Goal: Task Accomplishment & Management: Manage account settings

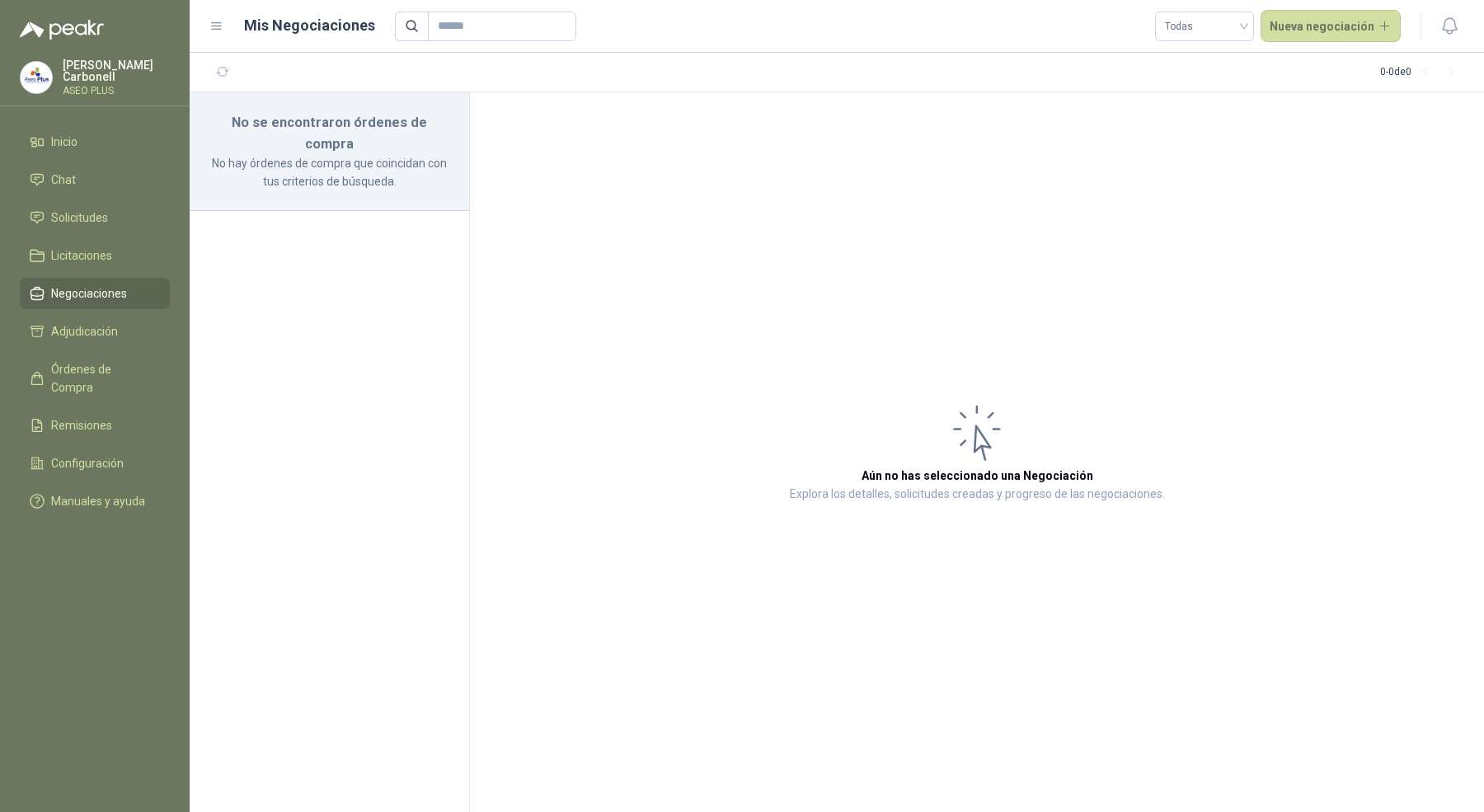
click at [61, 76] on div "Pablo Carbonell ASEO PLUS" at bounding box center [95, 77] width 150 height 36
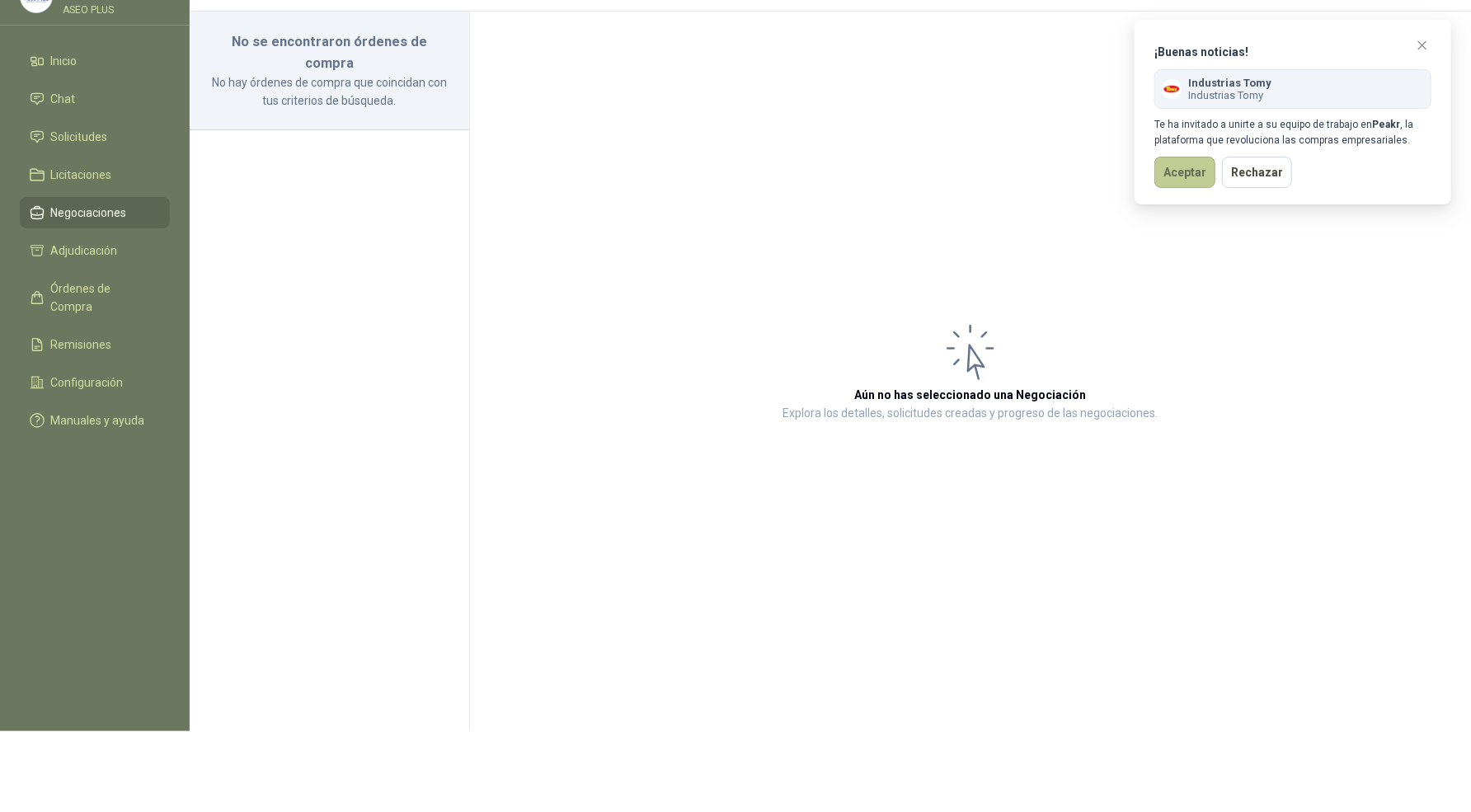
click at [1175, 167] on button "Aceptar" at bounding box center [1185, 173] width 61 height 32
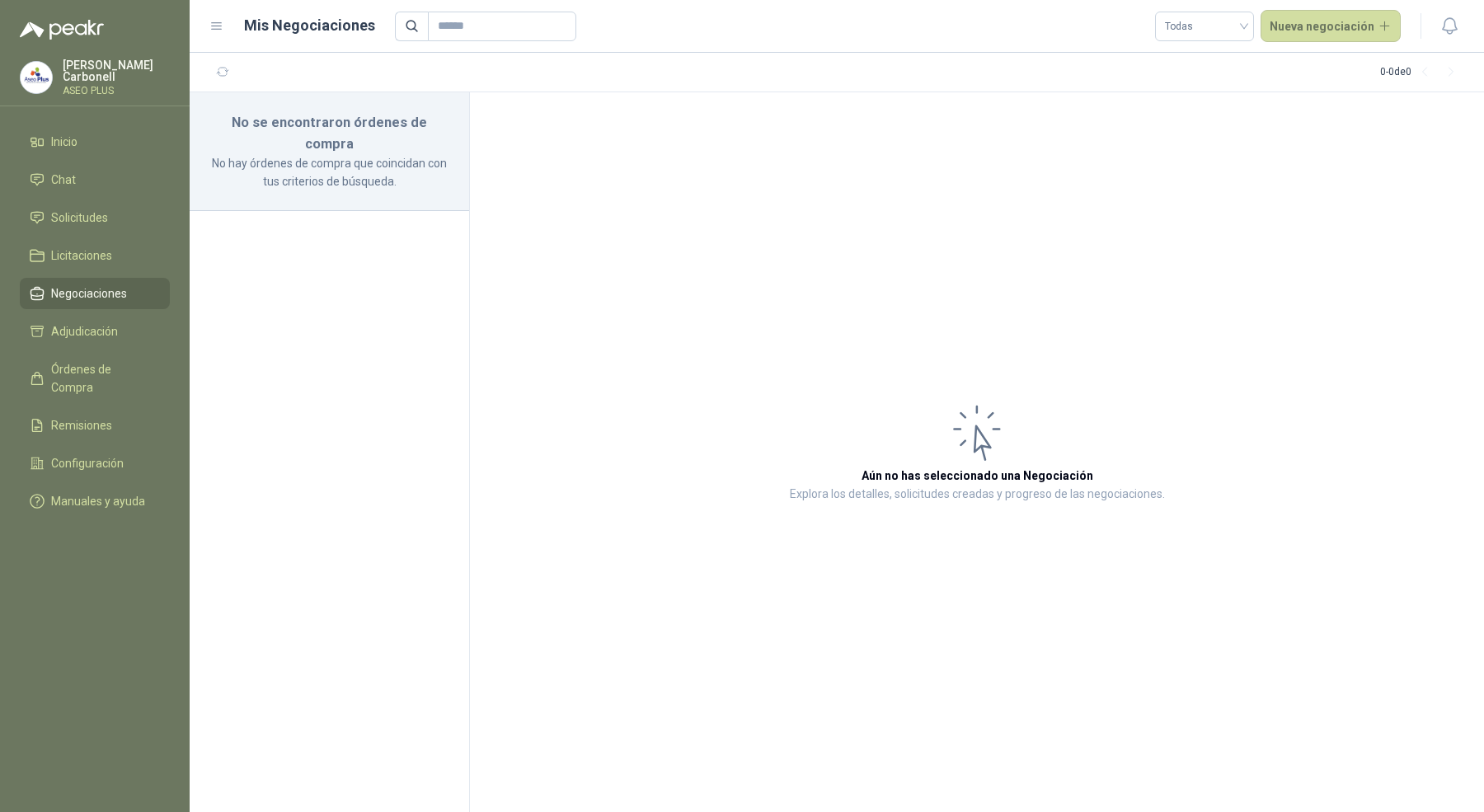
click at [814, 223] on article "Aún no has seleccionado una Negociación Explora los detalles, solicitudes cread…" at bounding box center [977, 452] width 1014 height 720
click at [136, 63] on p "Pablo Carbonell" at bounding box center [116, 71] width 107 height 23
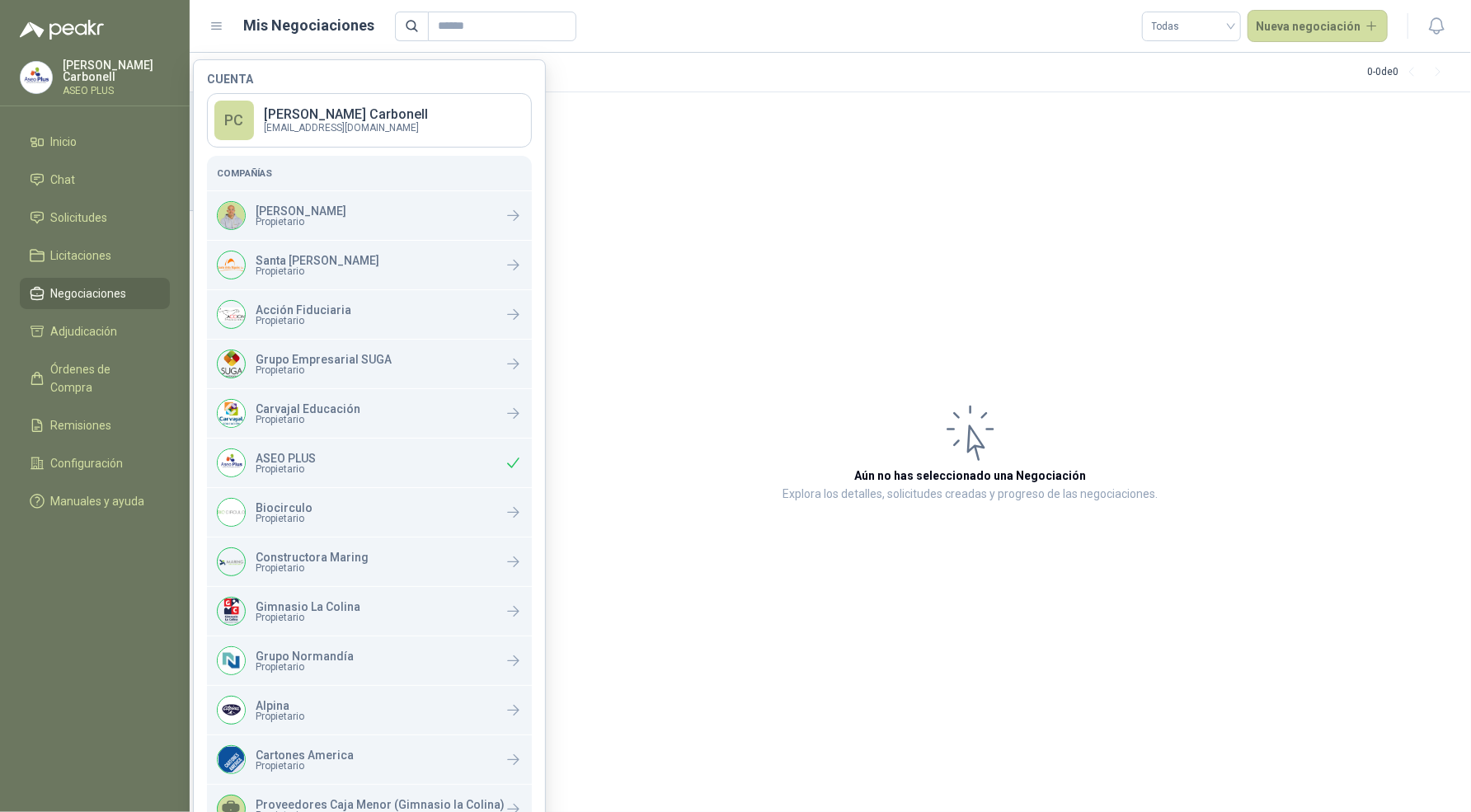
scroll to position [332, 0]
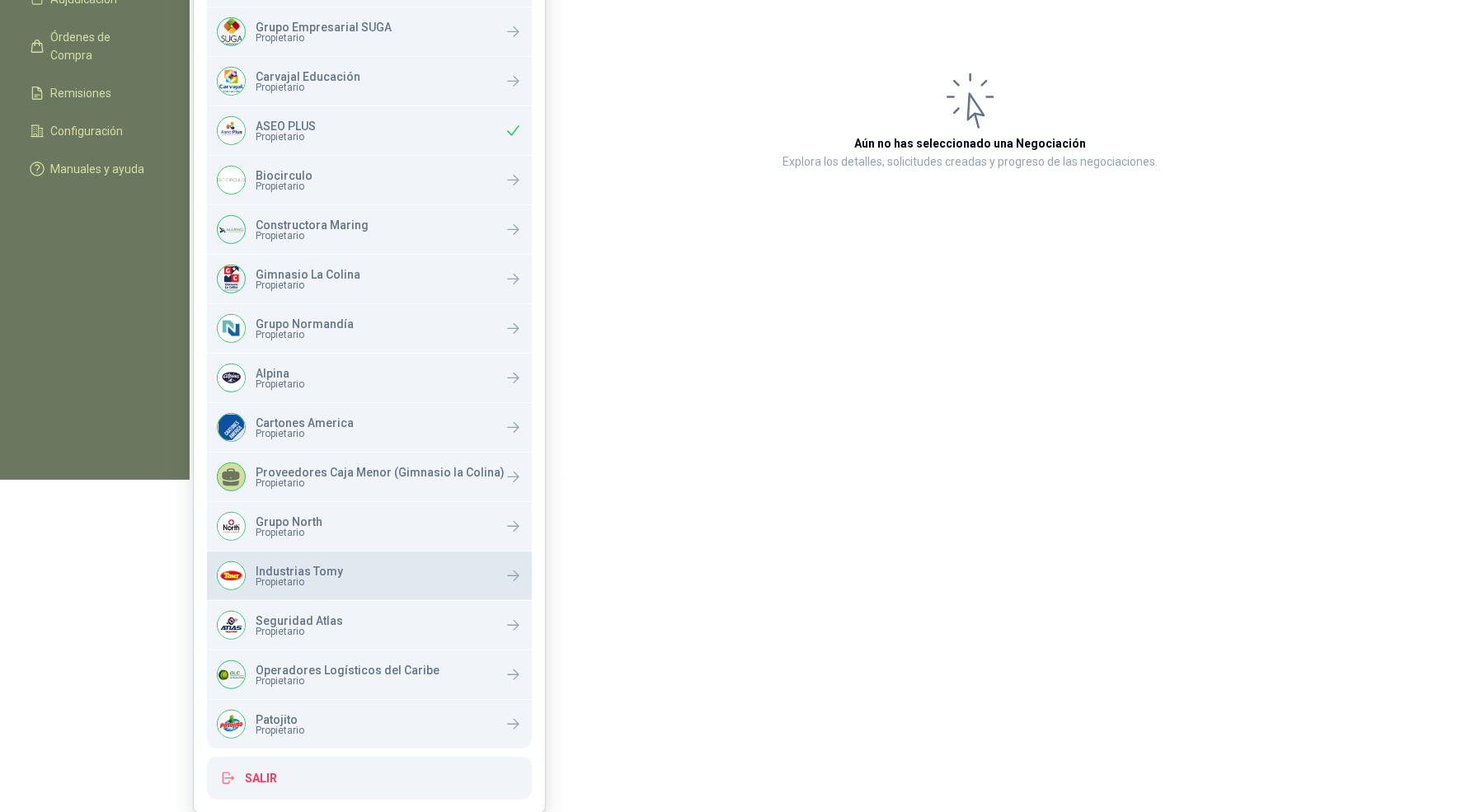
click at [338, 566] on p "Industrias Tomy" at bounding box center [299, 571] width 88 height 11
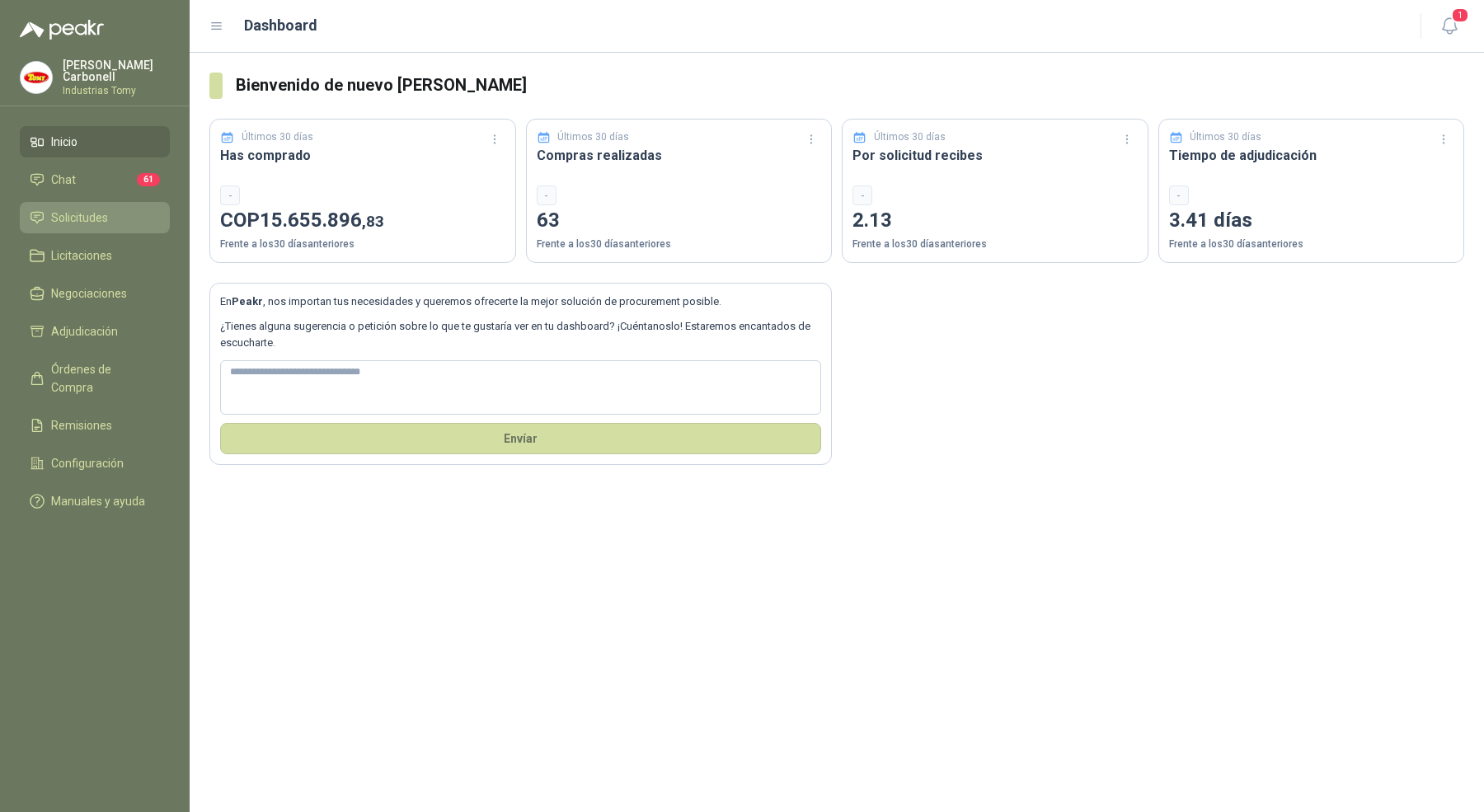
click at [81, 209] on span "Solicitudes" at bounding box center [79, 217] width 57 height 18
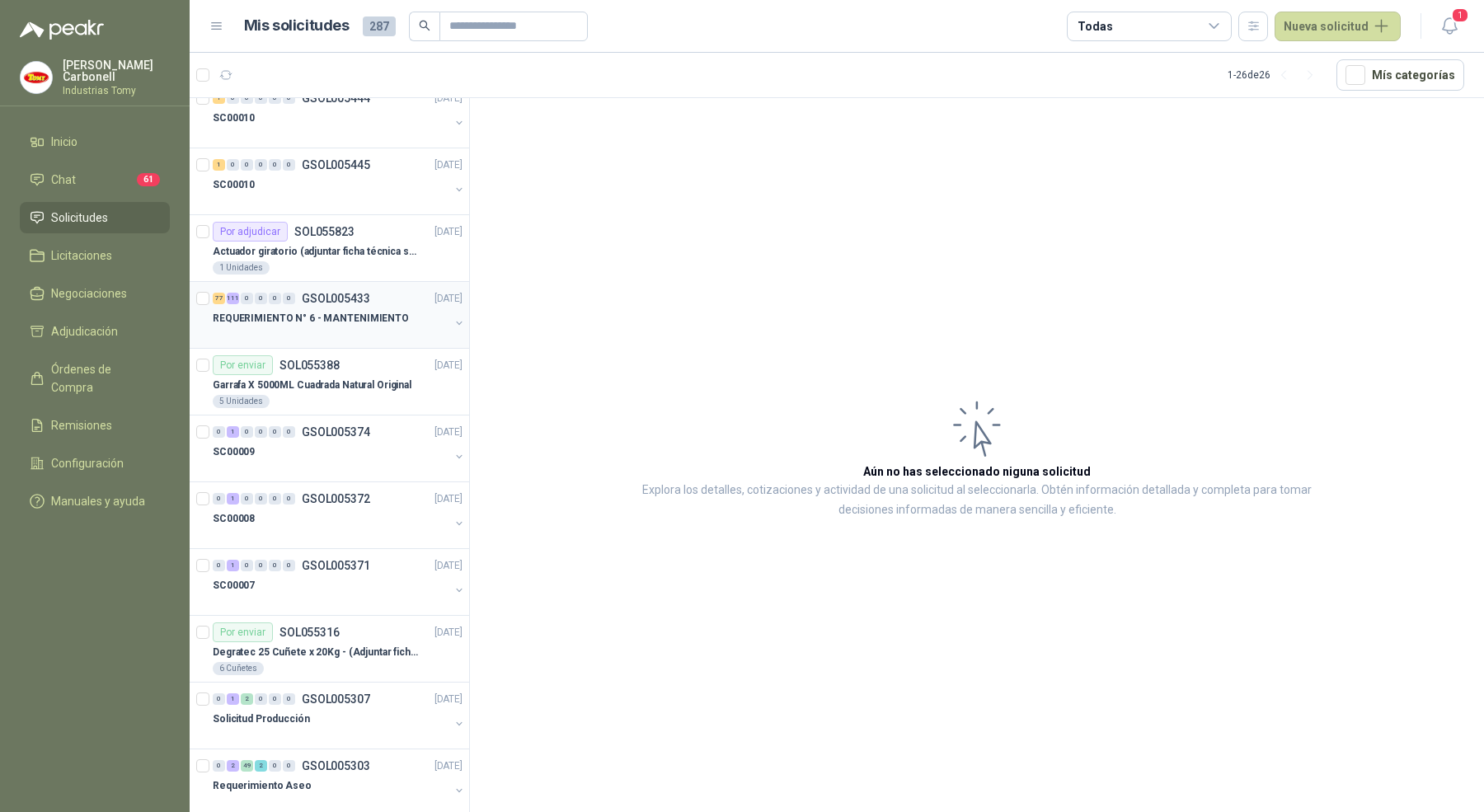
scroll to position [175, 0]
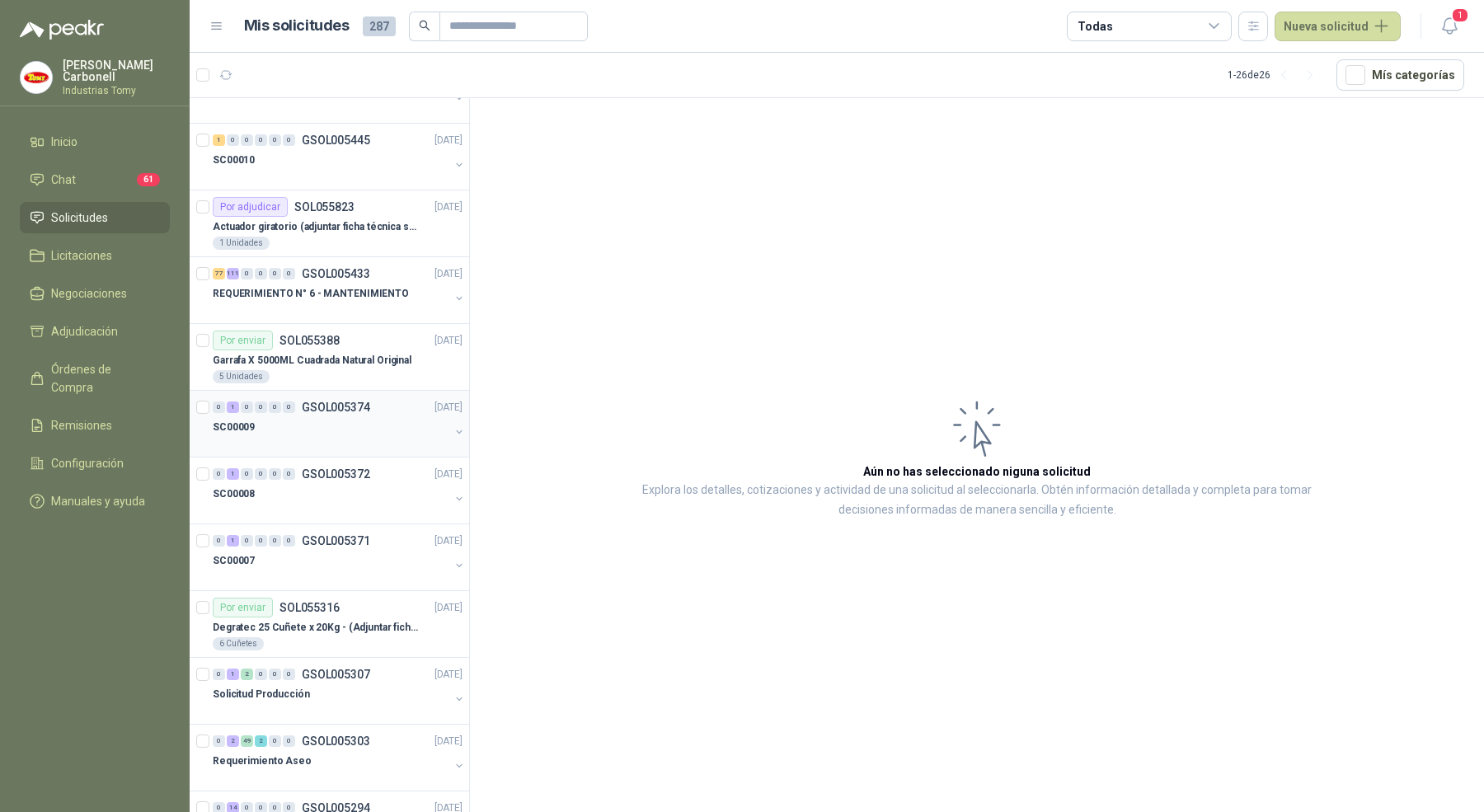
click at [367, 391] on div "0 1 0 0 0 0 GSOL005374 [DATE] SC00009" at bounding box center [329, 424] width 280 height 67
click at [372, 360] on p "Garrafa X 5000ML Cuadrada Natural Original" at bounding box center [312, 360] width 199 height 16
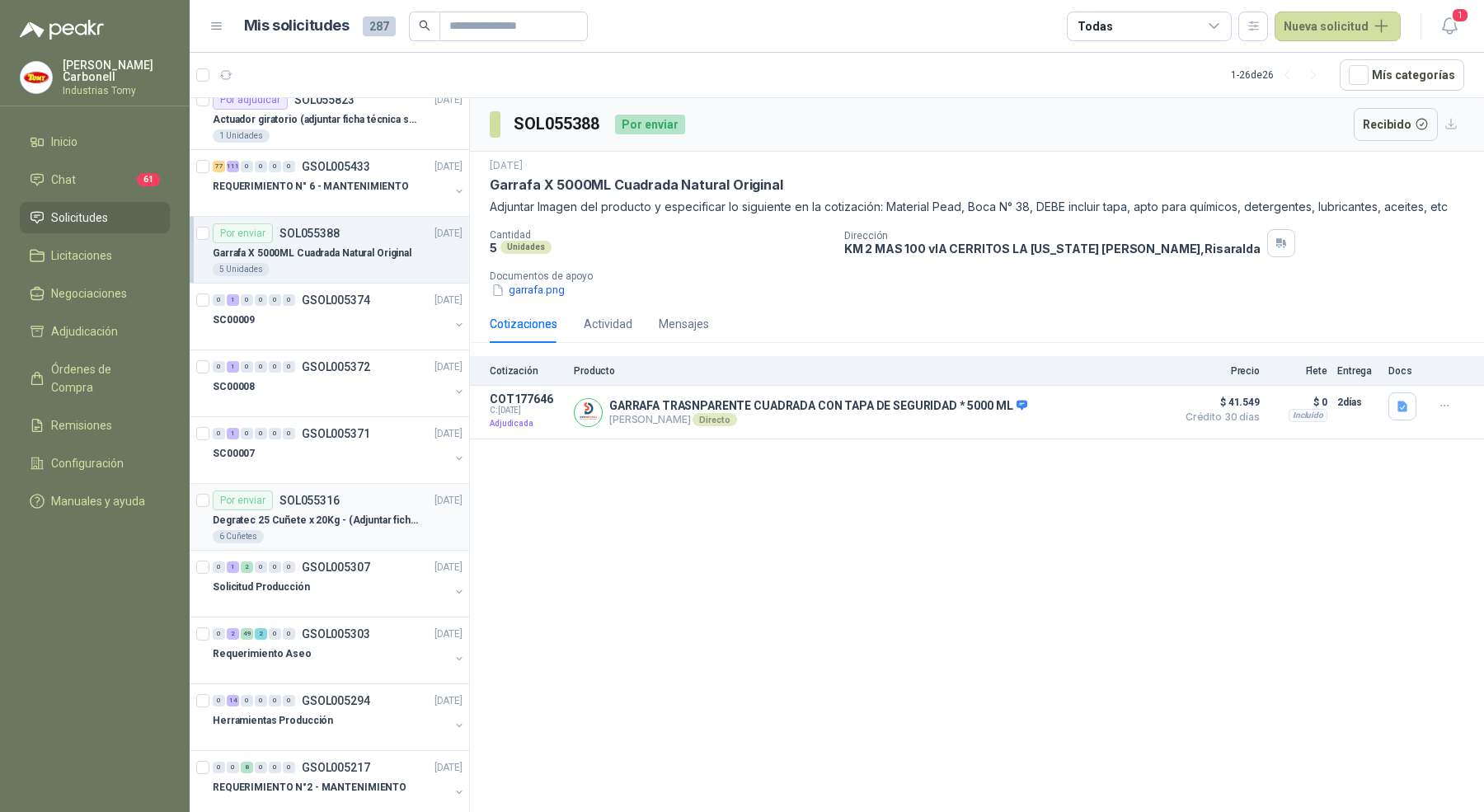
scroll to position [310, 0]
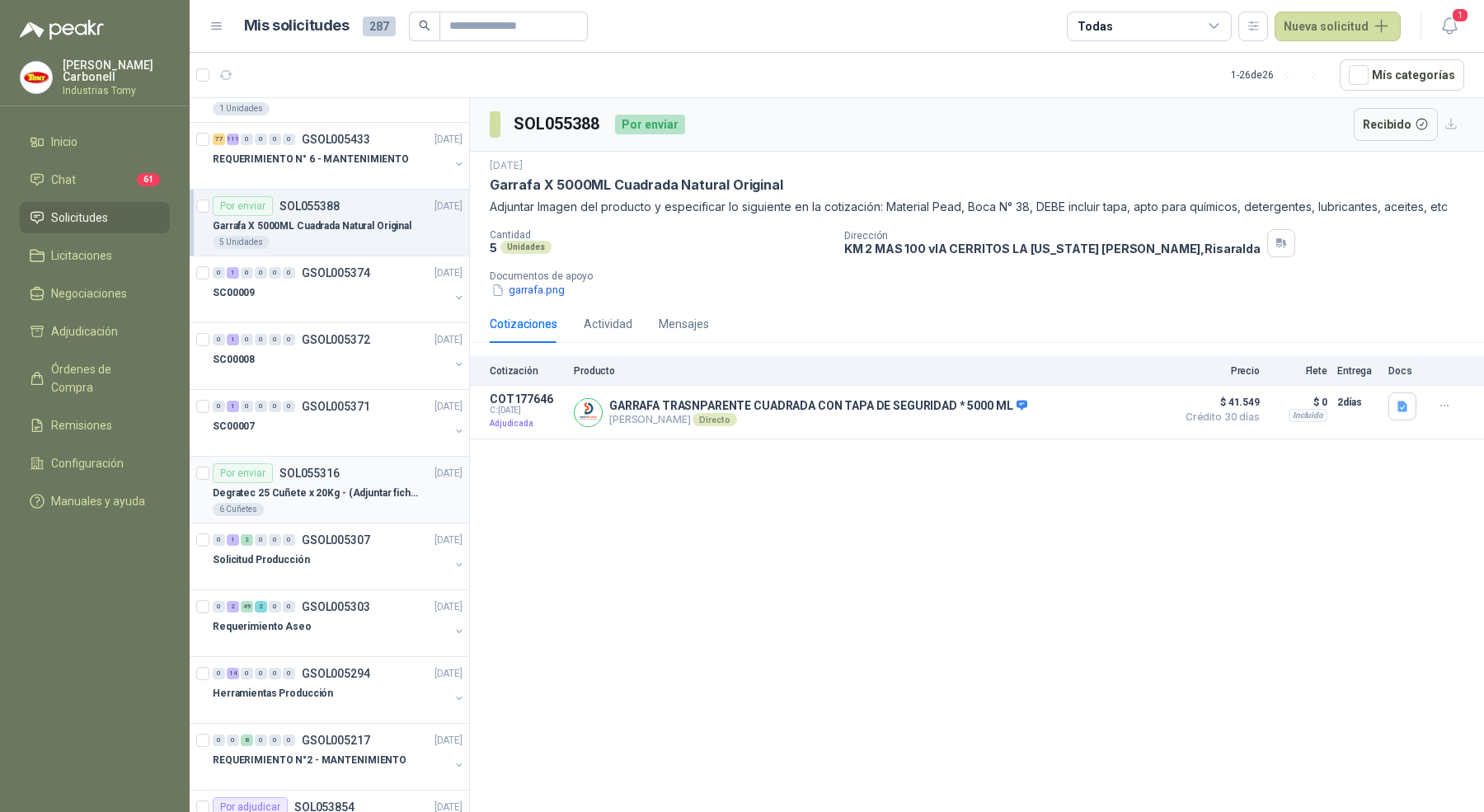
click at [375, 486] on p "Degratec 25 Cuñete x 20Kg - (Adjuntar ficha técnica)" at bounding box center [316, 494] width 205 height 16
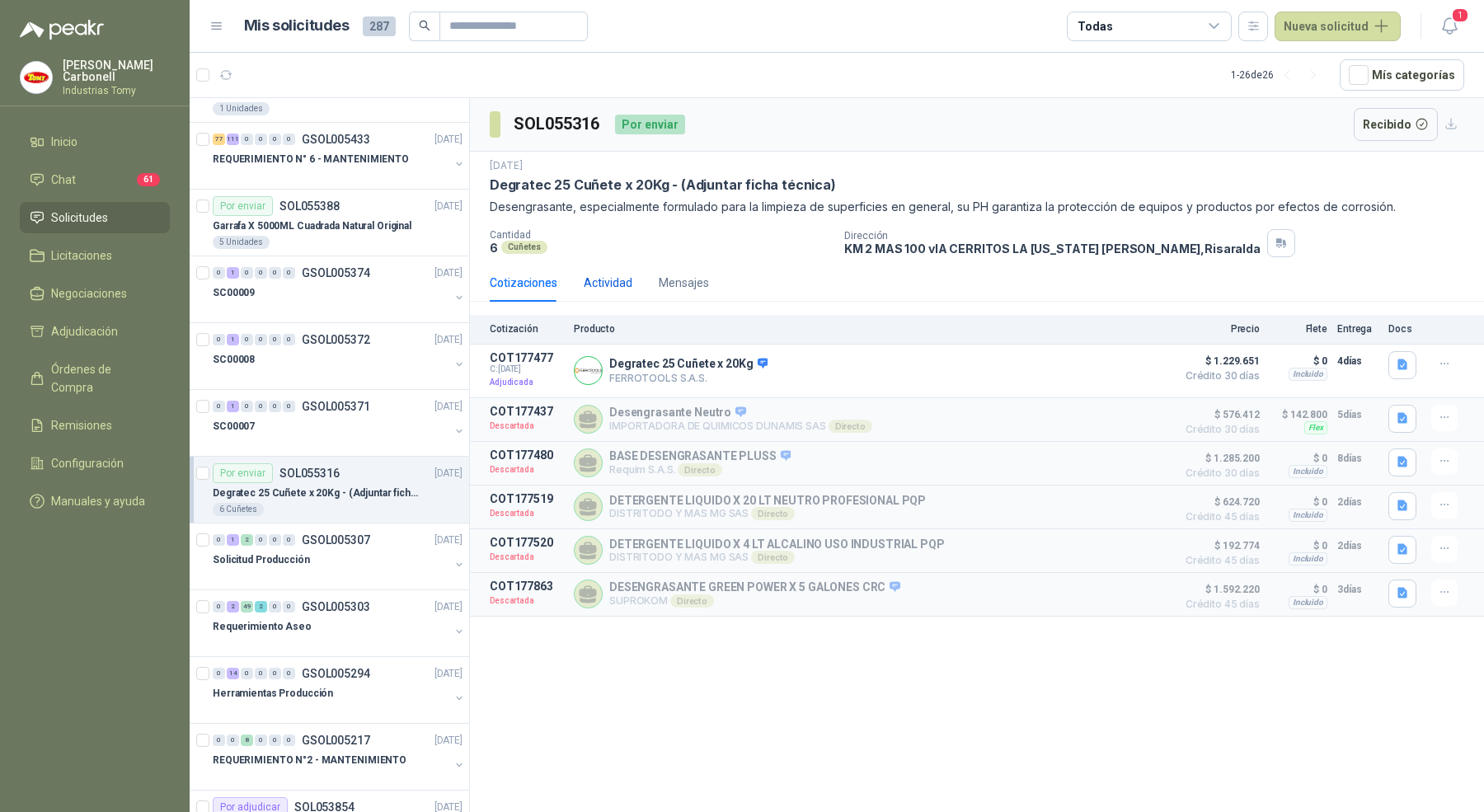
click at [596, 277] on div "Actividad" at bounding box center [608, 282] width 48 height 18
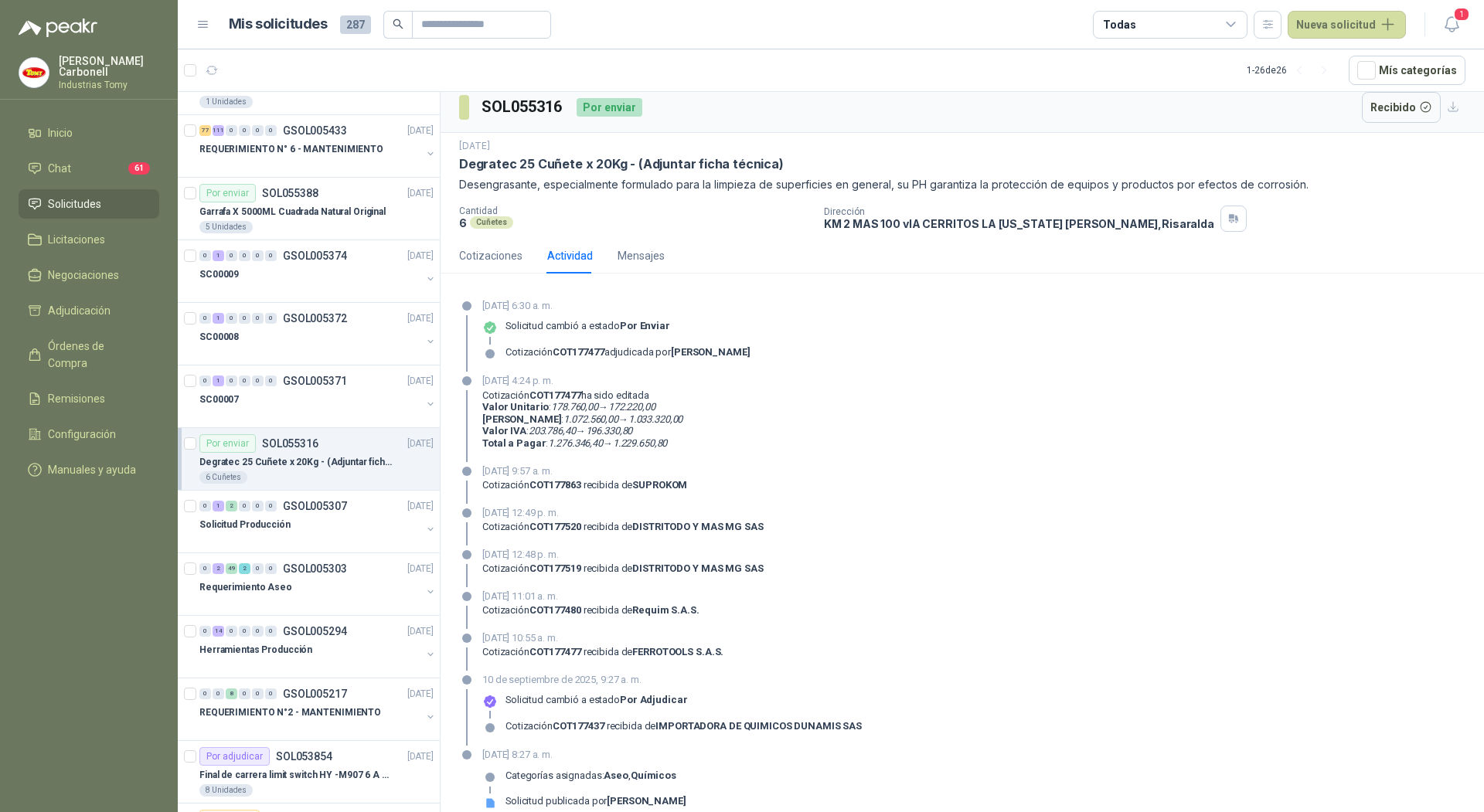
scroll to position [7, 0]
click at [478, 257] on div "Cotizaciones" at bounding box center [490, 257] width 63 height 17
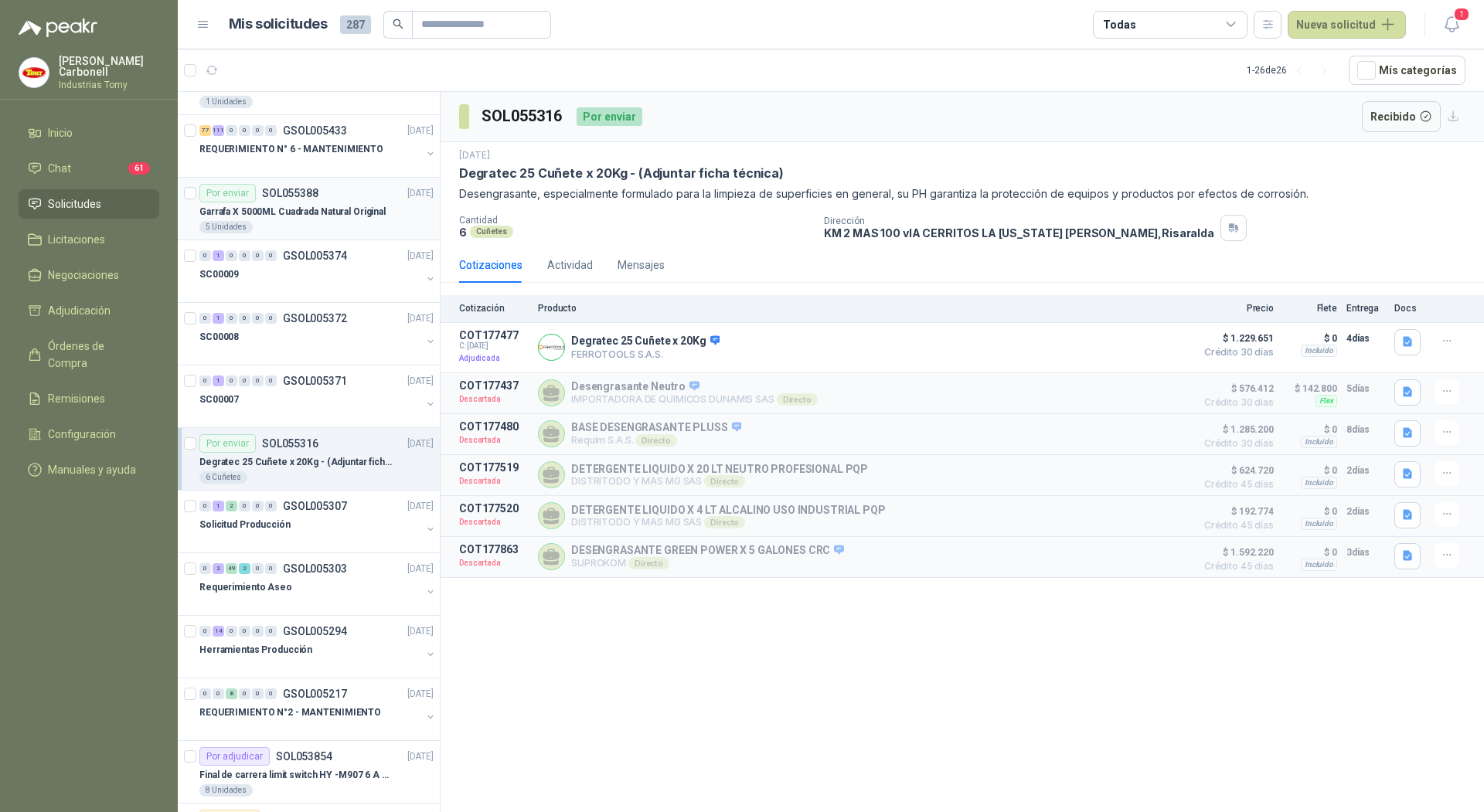
scroll to position [0, 0]
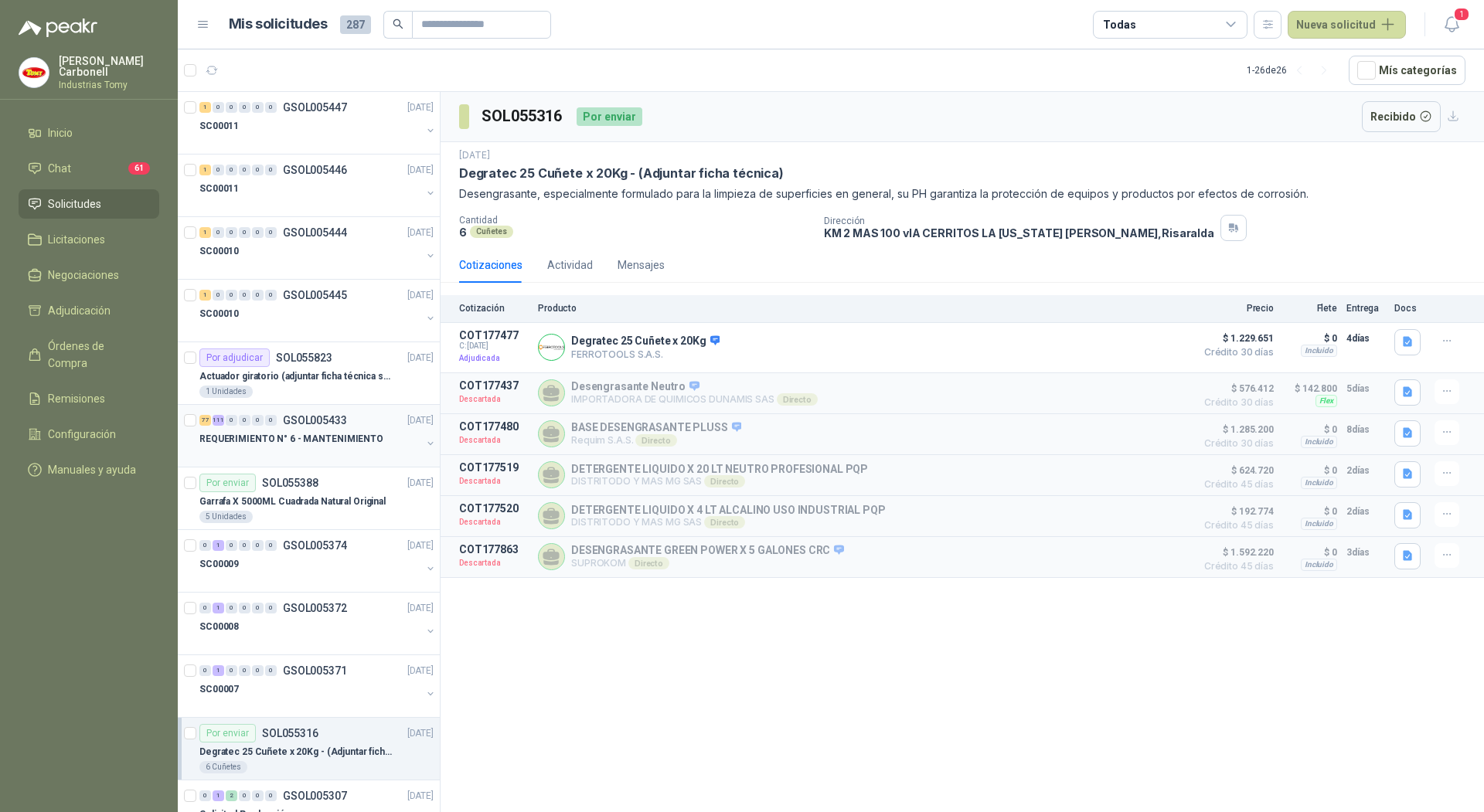
click at [298, 432] on p "REQUERIMIENTO N° 6 - MANTENIMIENTO" at bounding box center [292, 440] width 184 height 15
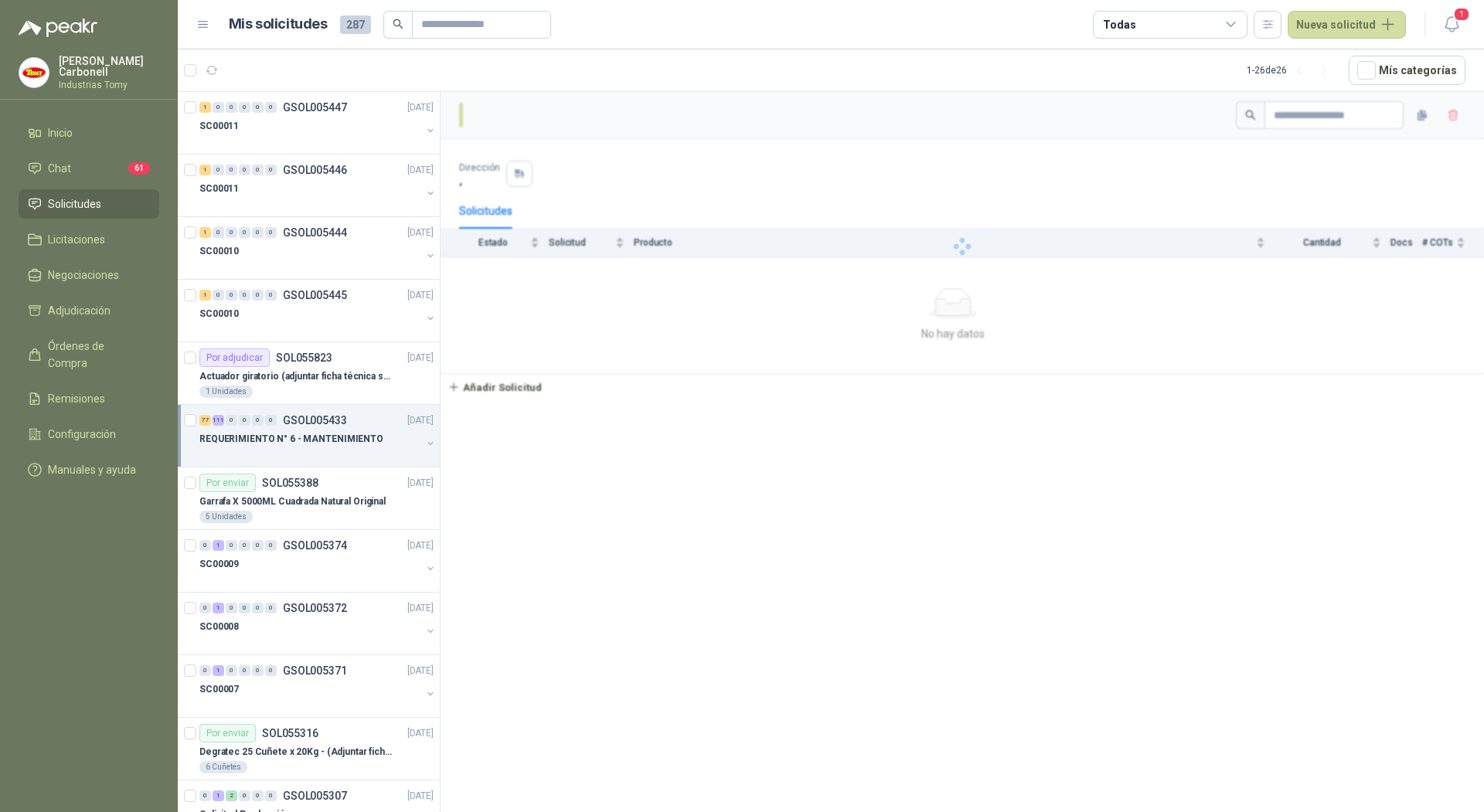
click at [326, 439] on p "REQUERIMIENTO N° 6 - MANTENIMIENTO" at bounding box center [292, 440] width 184 height 15
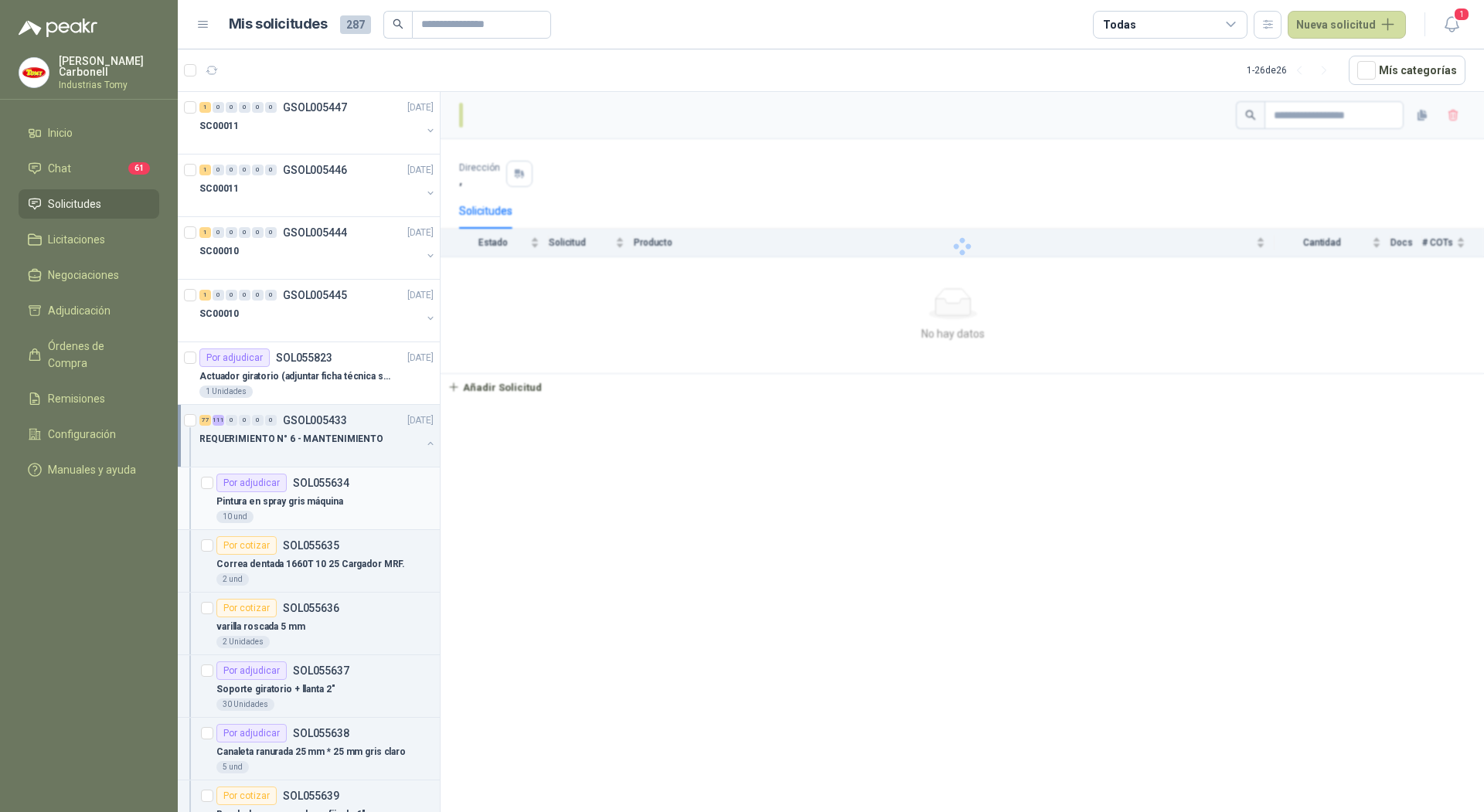
click at [350, 503] on div "Pintura en spray gris máquina" at bounding box center [325, 501] width 217 height 19
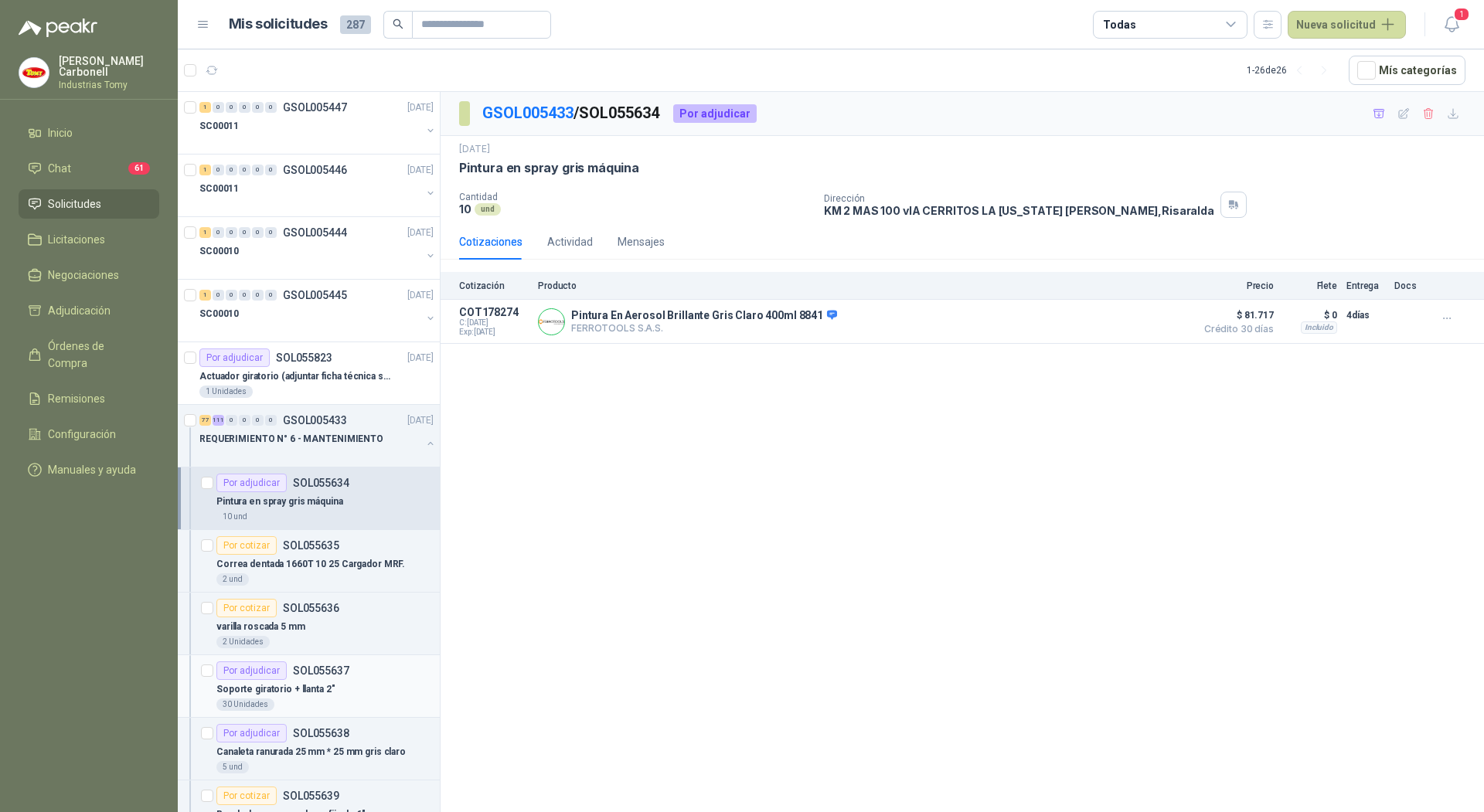
click at [353, 680] on div "Soporte giratorio + llanta 2"" at bounding box center [325, 689] width 217 height 19
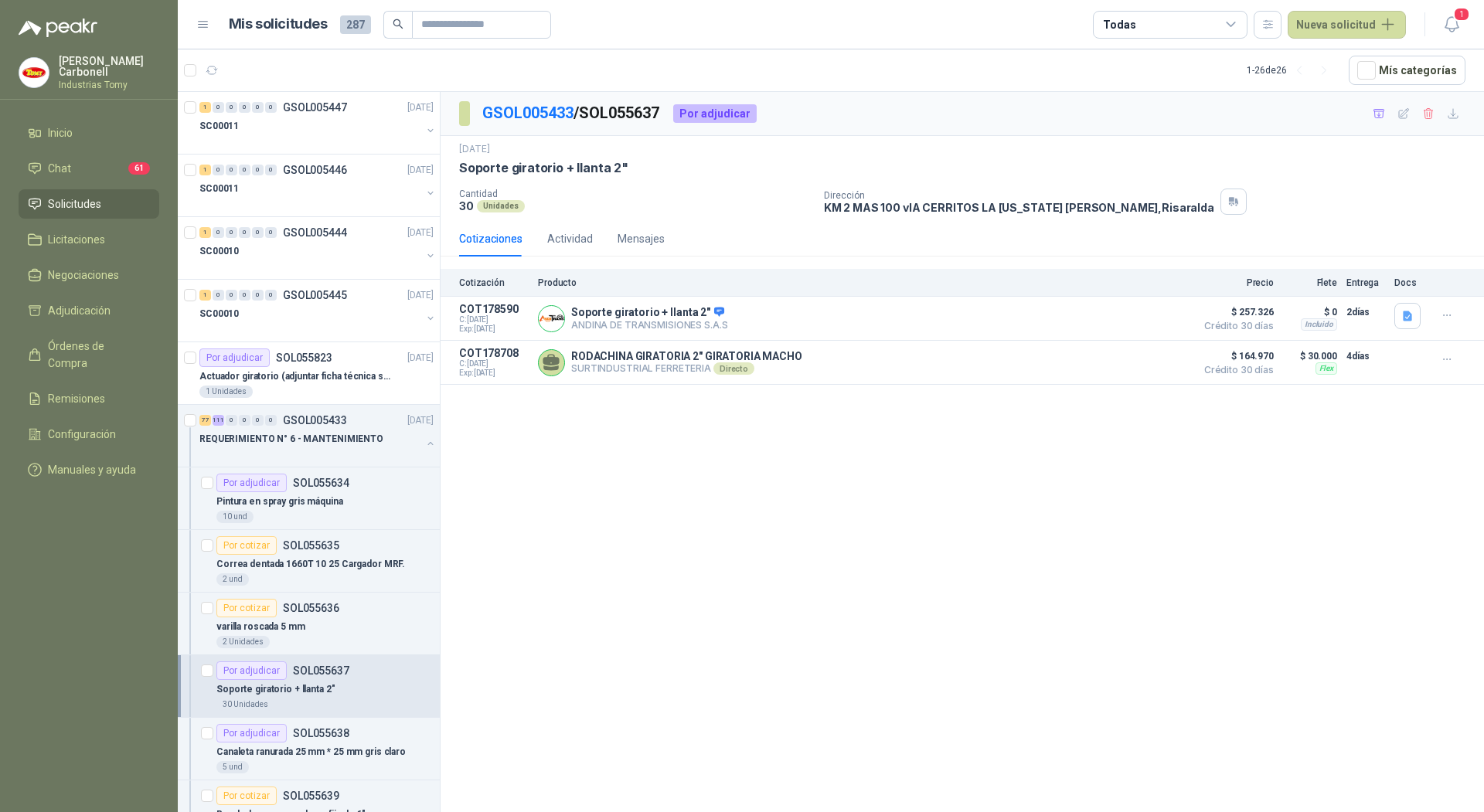
scroll to position [168, 0]
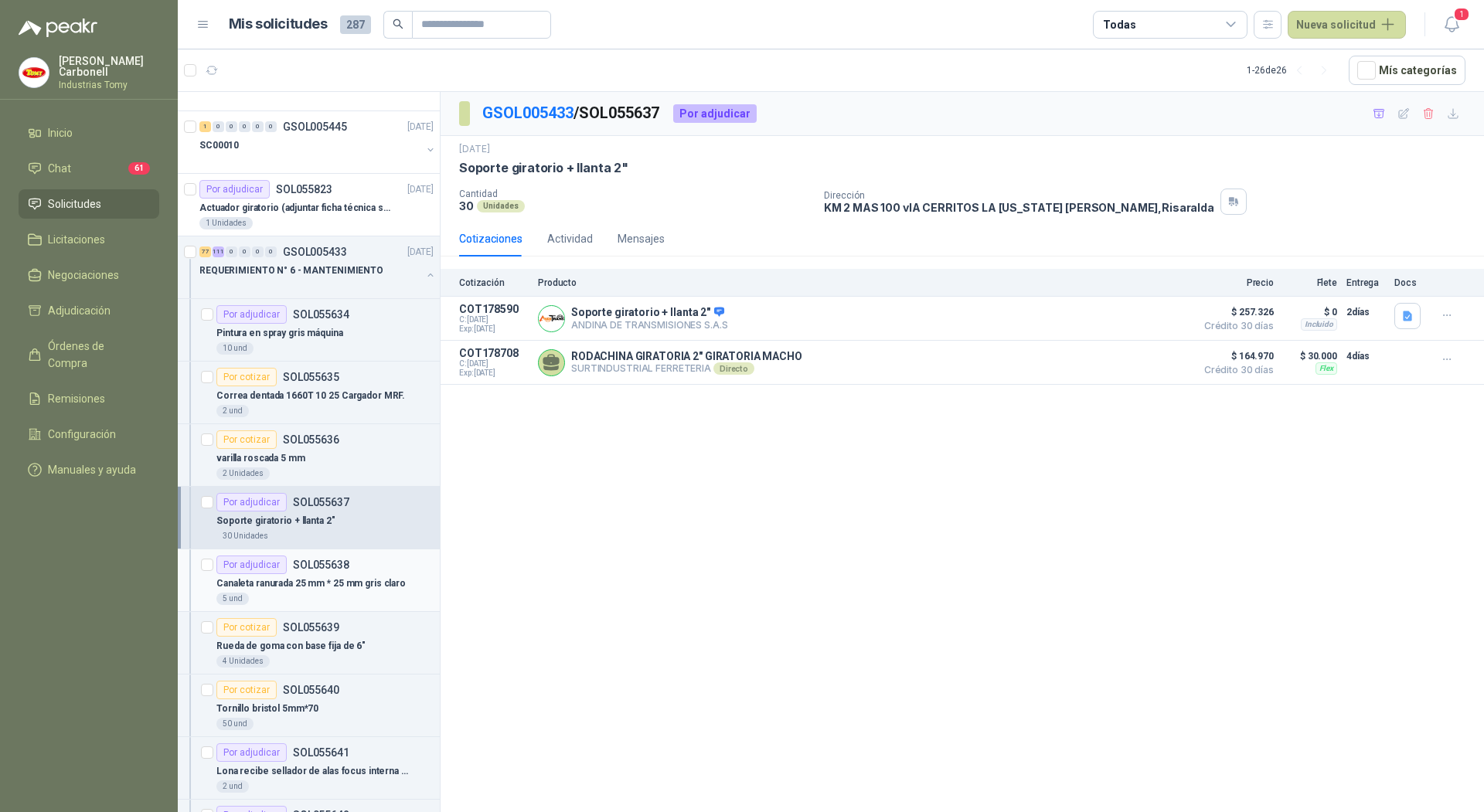
click at [363, 576] on p "Canaleta ranurada 25 mm * 25 mm gris claro" at bounding box center [311, 584] width 189 height 15
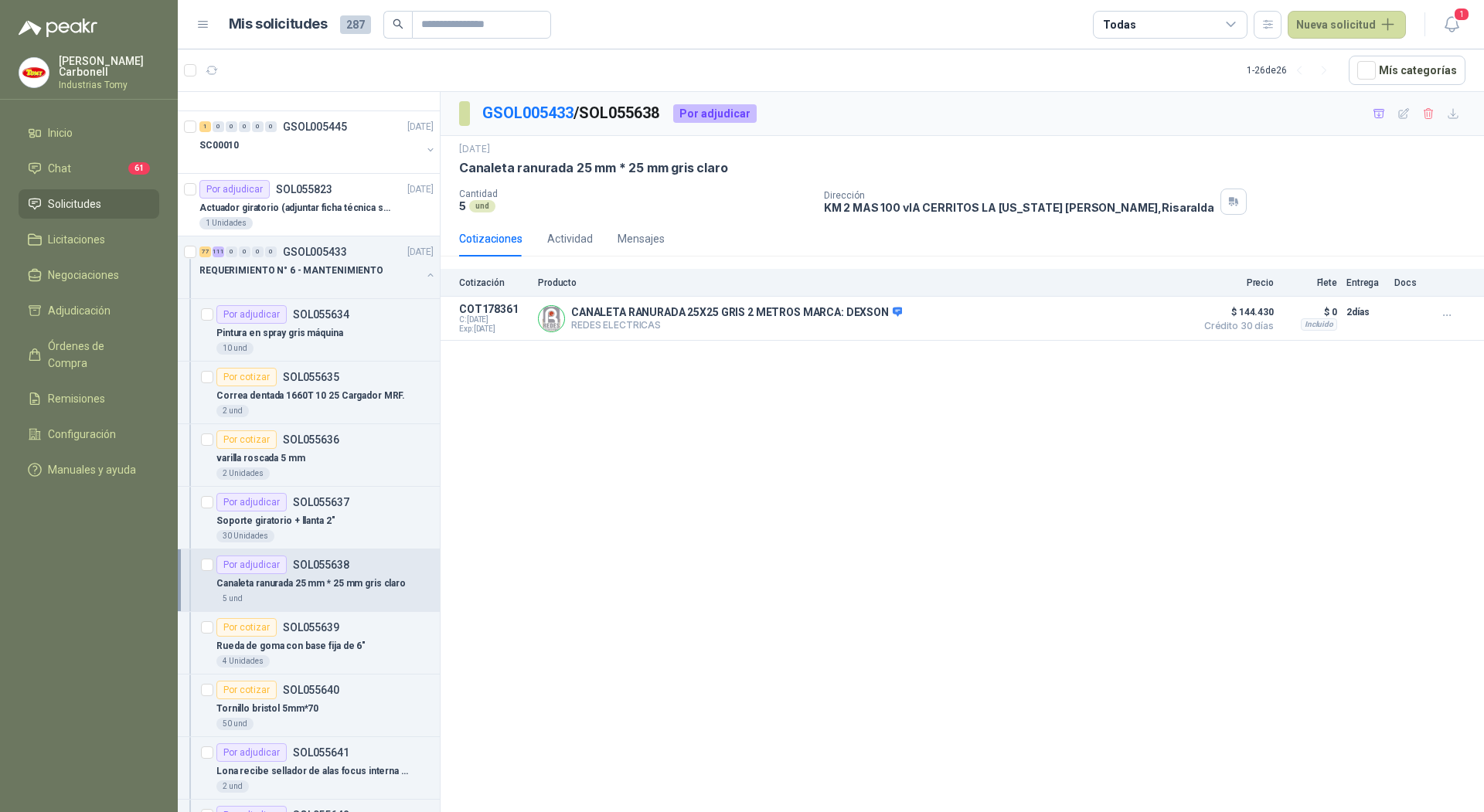
scroll to position [378, 0]
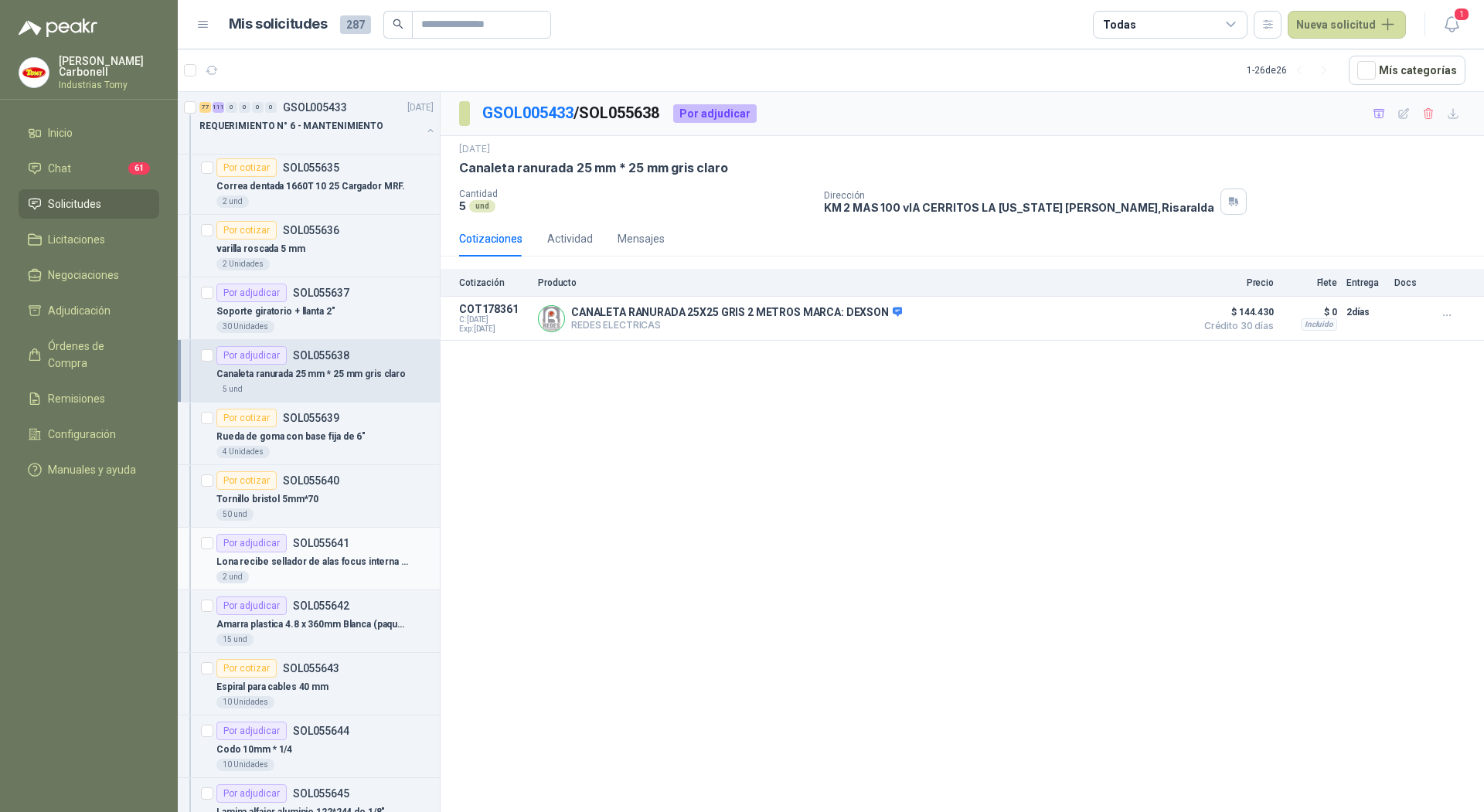
click at [360, 547] on div "Por adjudicar SOL055641" at bounding box center [325, 543] width 217 height 19
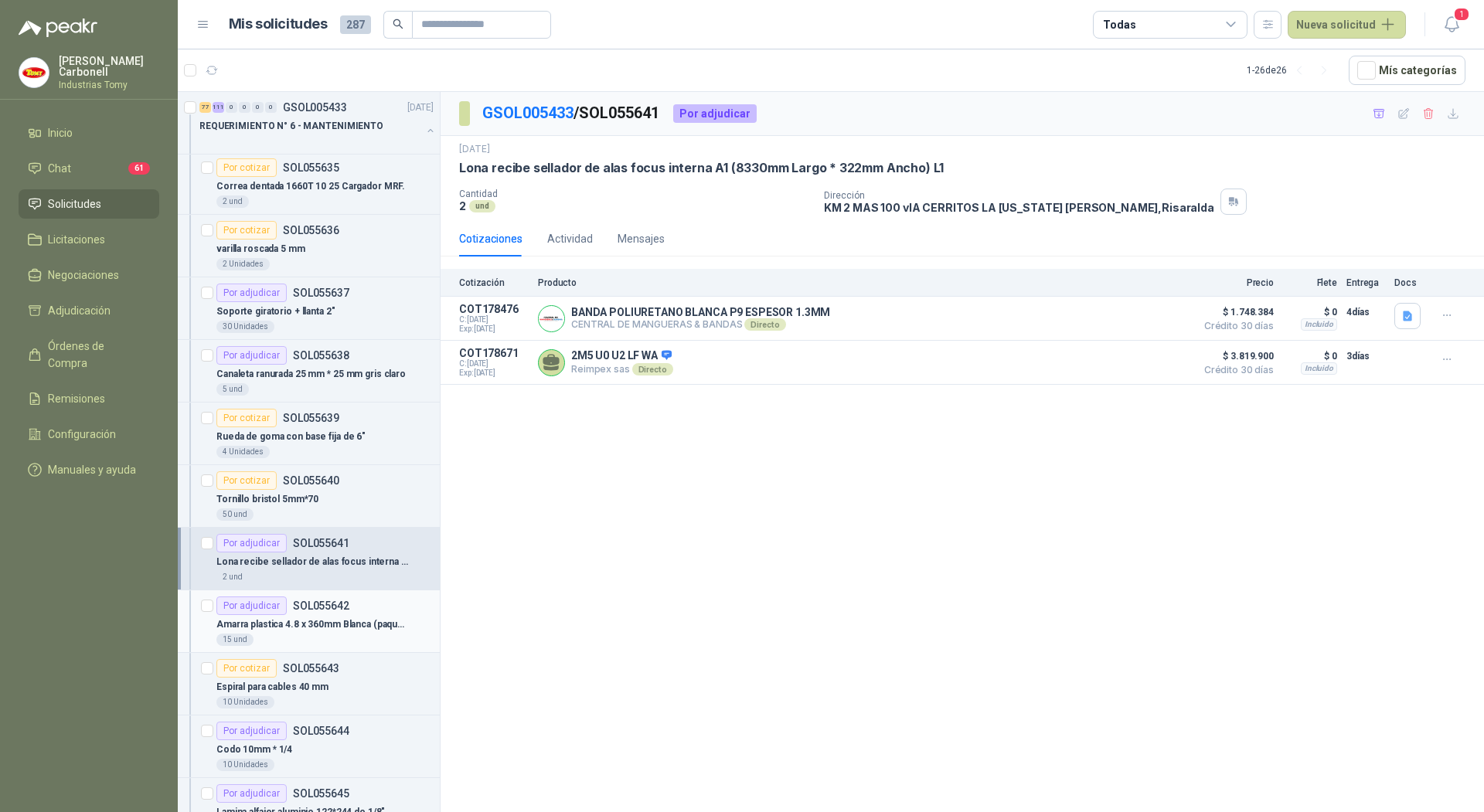
click at [354, 626] on p "Amarra plastica 4.8 x 360mm Blanca (paquete)" at bounding box center [312, 625] width 192 height 15
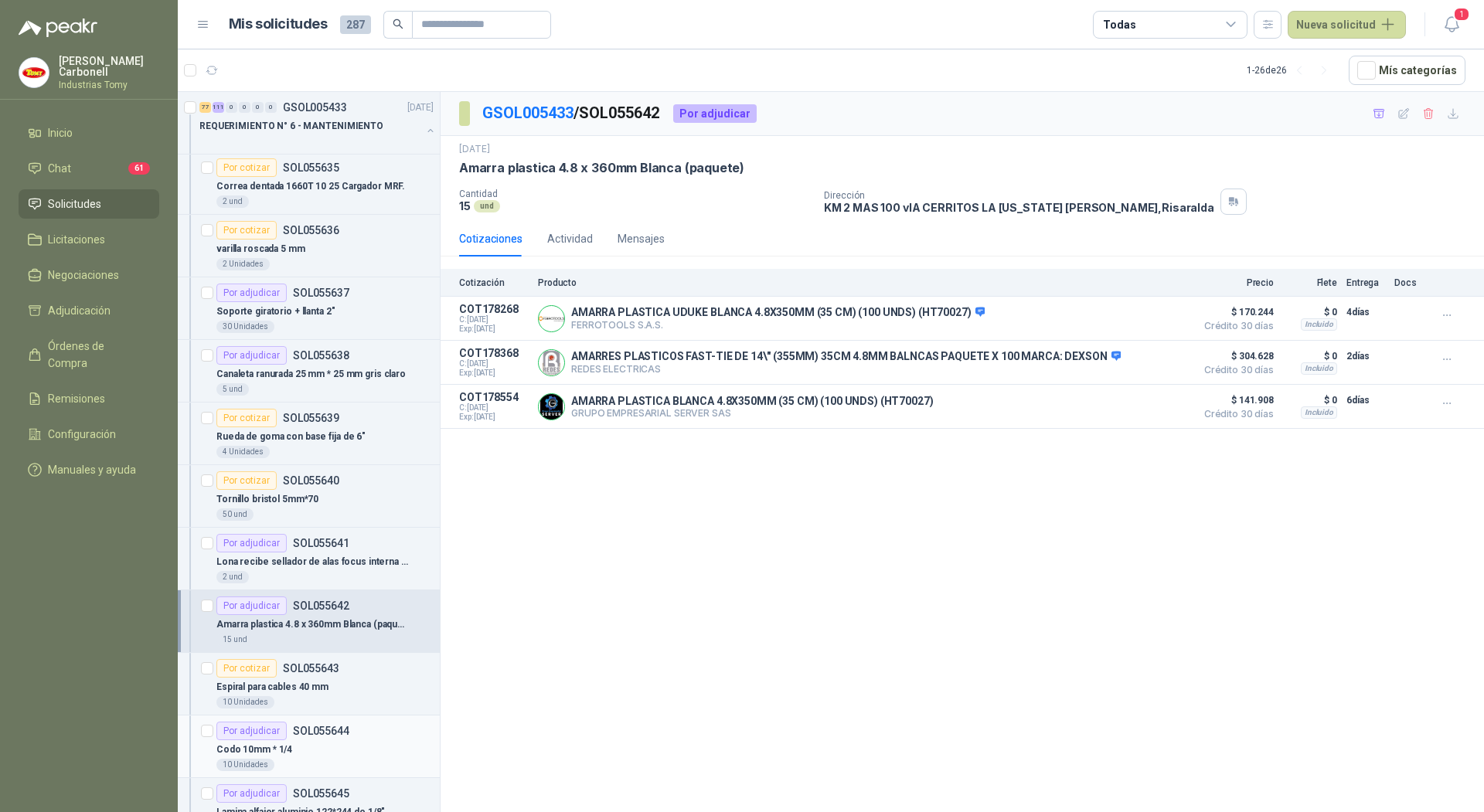
click at [326, 744] on div "Codo 10mm * 1/4" at bounding box center [325, 750] width 217 height 19
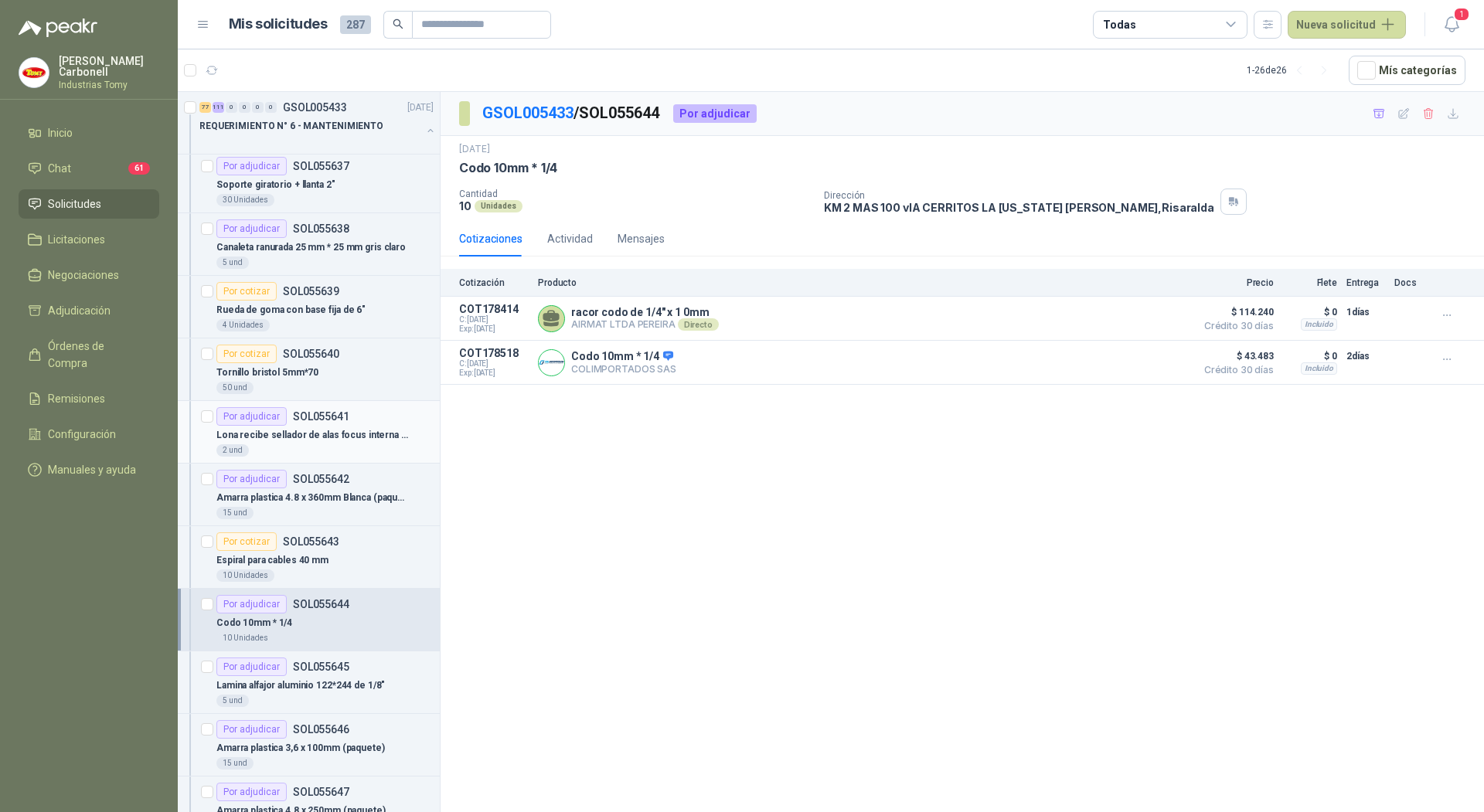
scroll to position [537, 0]
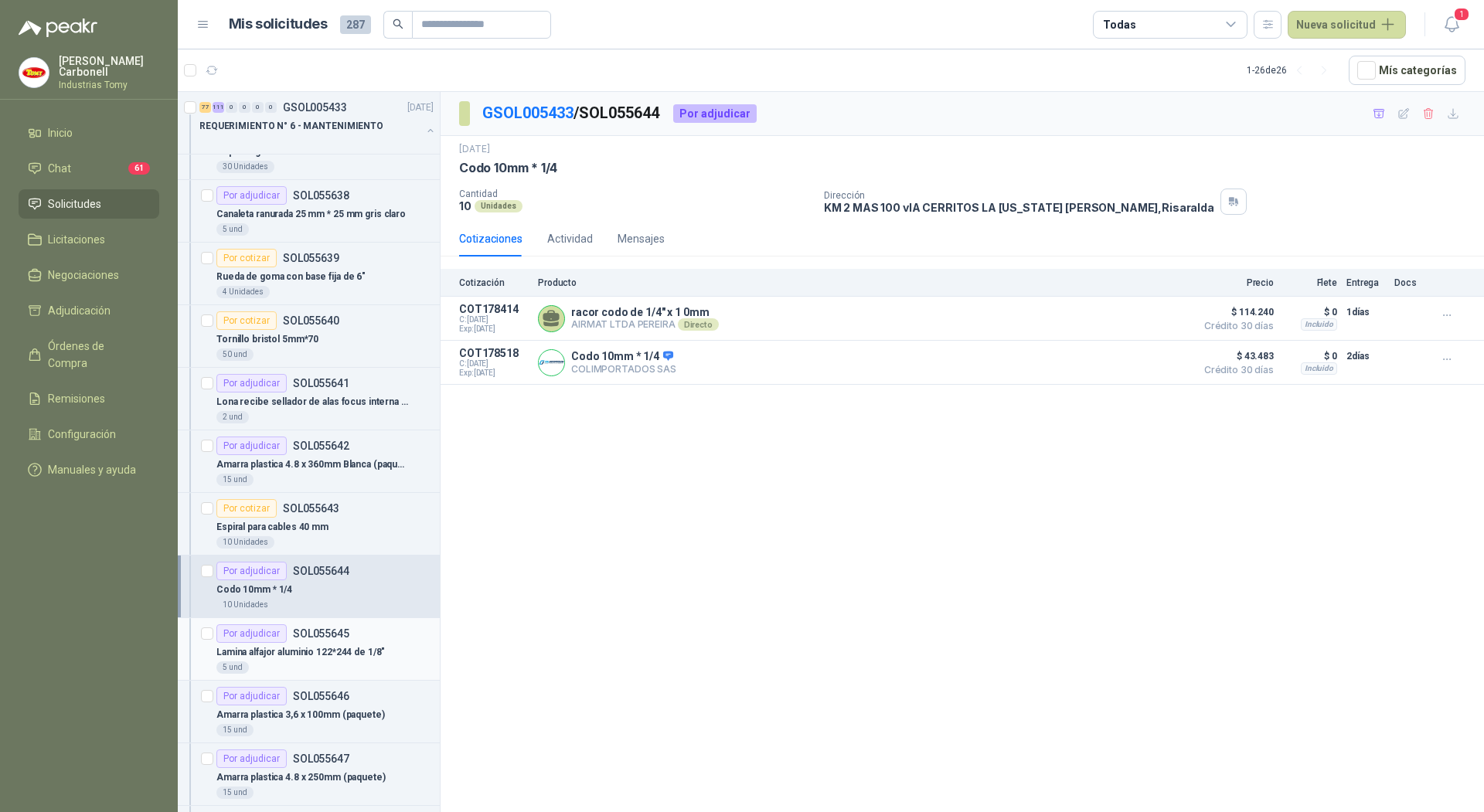
click at [308, 662] on div "5 und" at bounding box center [325, 667] width 217 height 12
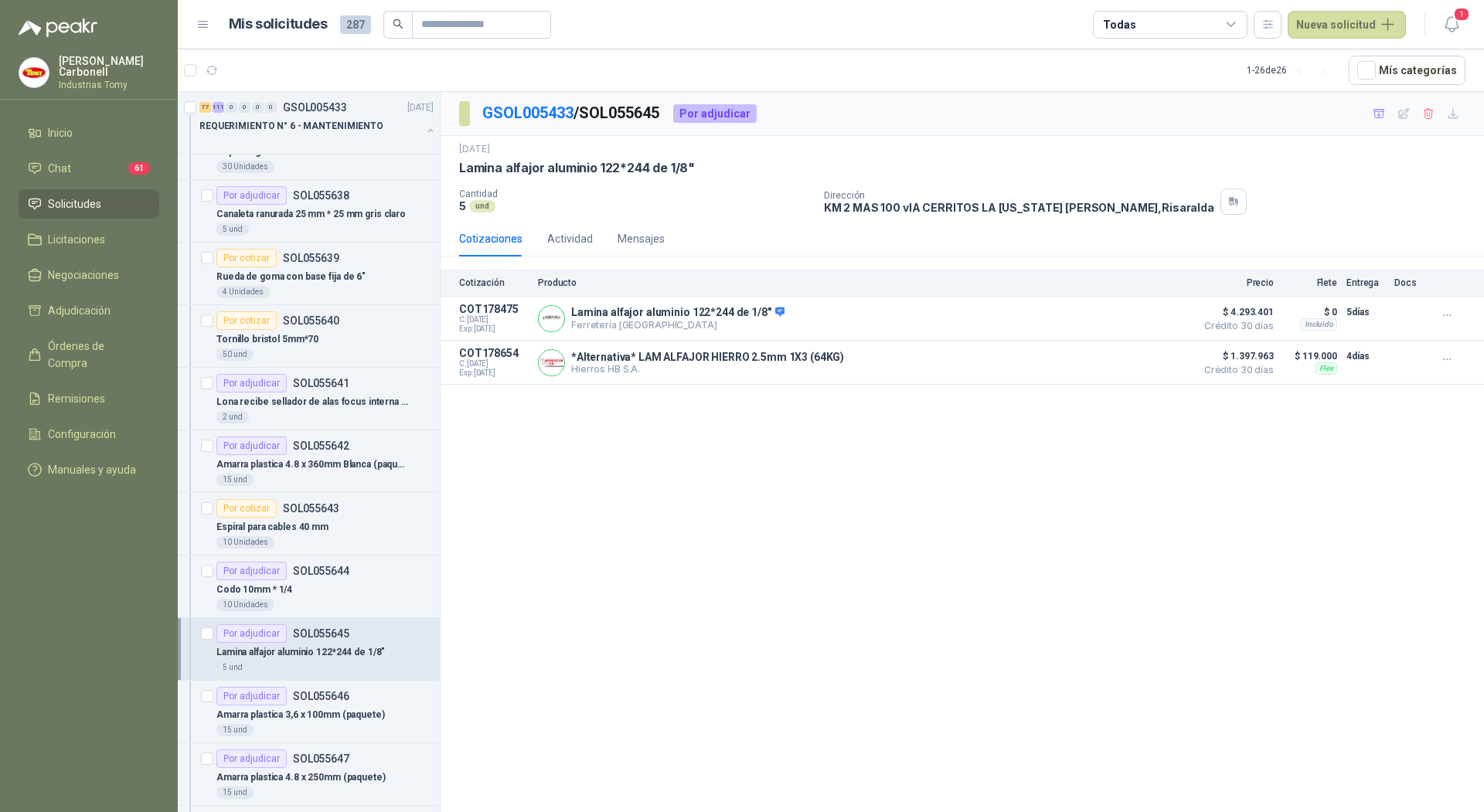
scroll to position [653, 0]
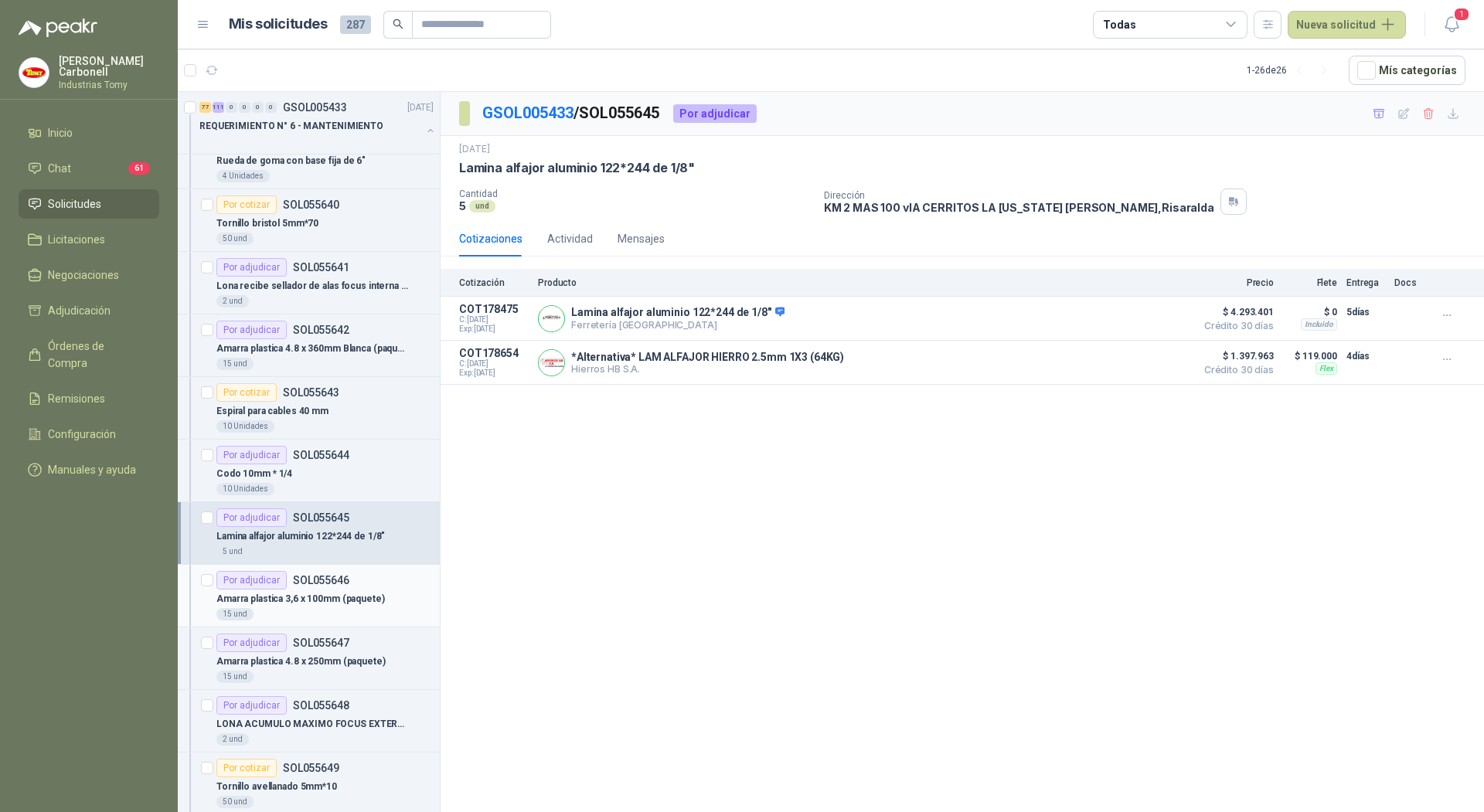
click at [322, 582] on div "Por adjudicar SOL055646" at bounding box center [283, 580] width 133 height 19
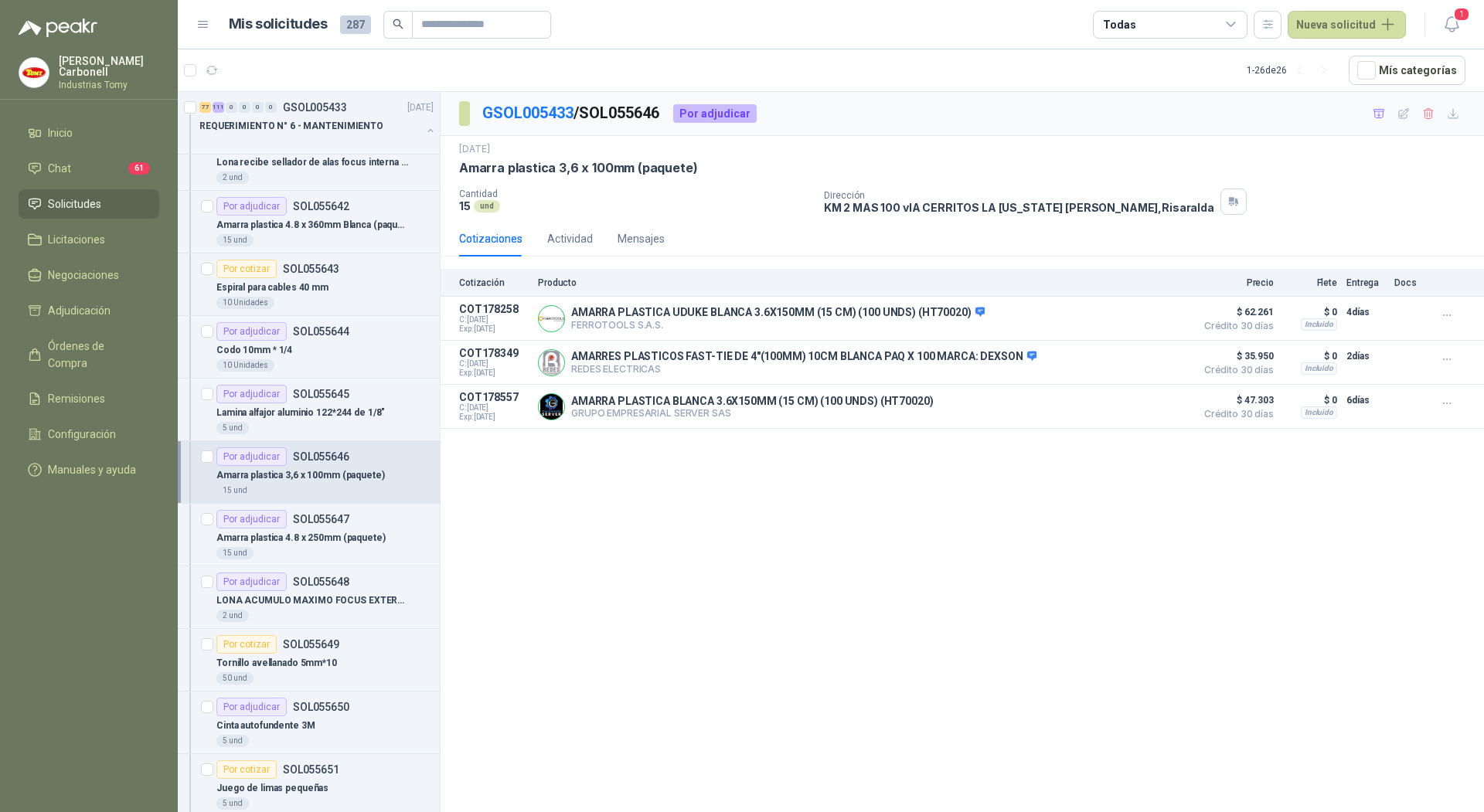
scroll to position [811, 0]
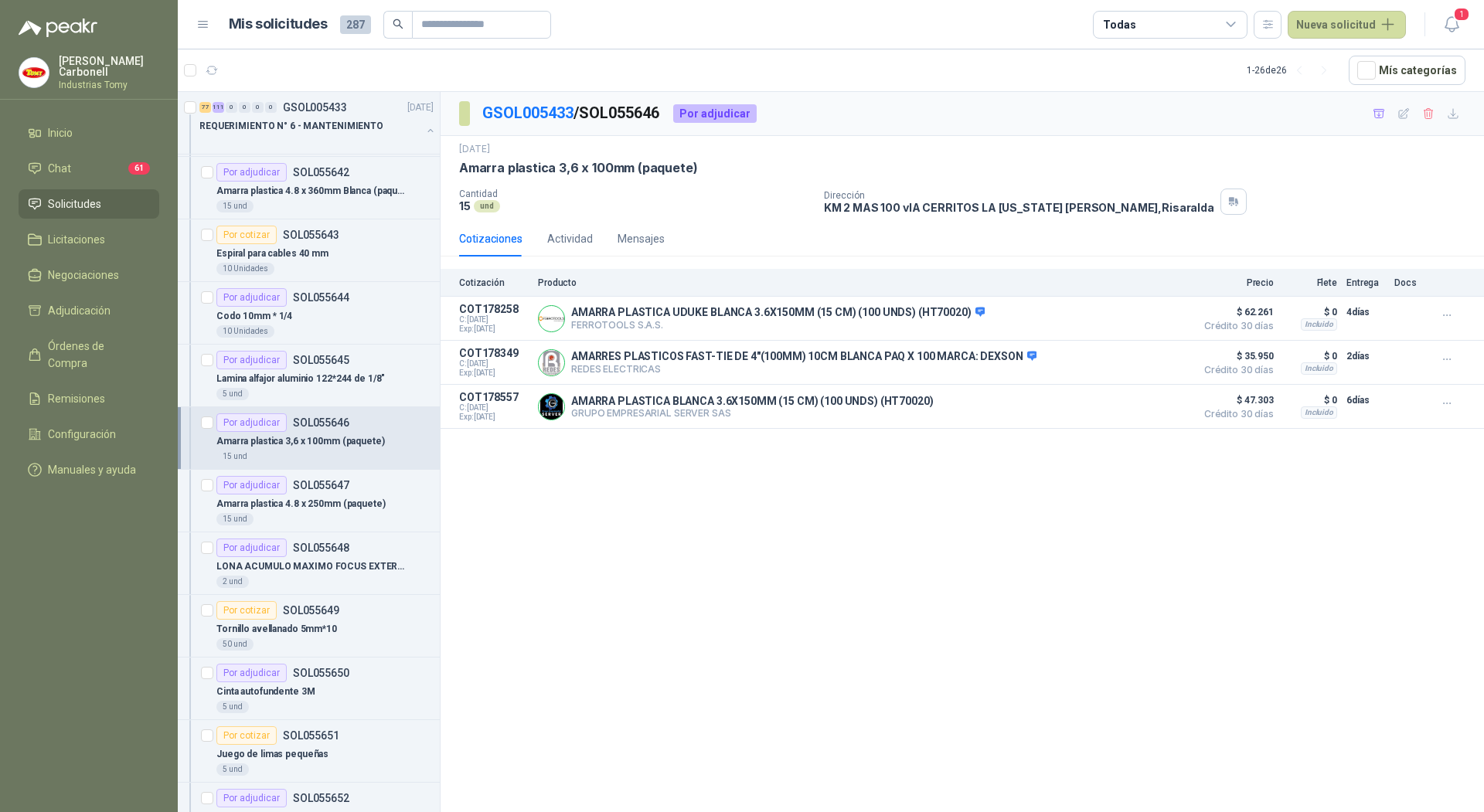
click at [322, 582] on article "Por adjudicar SOL055648 LONA ACUMULO MAXIMO FOCUS EXTERNAS A Y B 3000MM LARGO *…" at bounding box center [308, 564] width 262 height 62
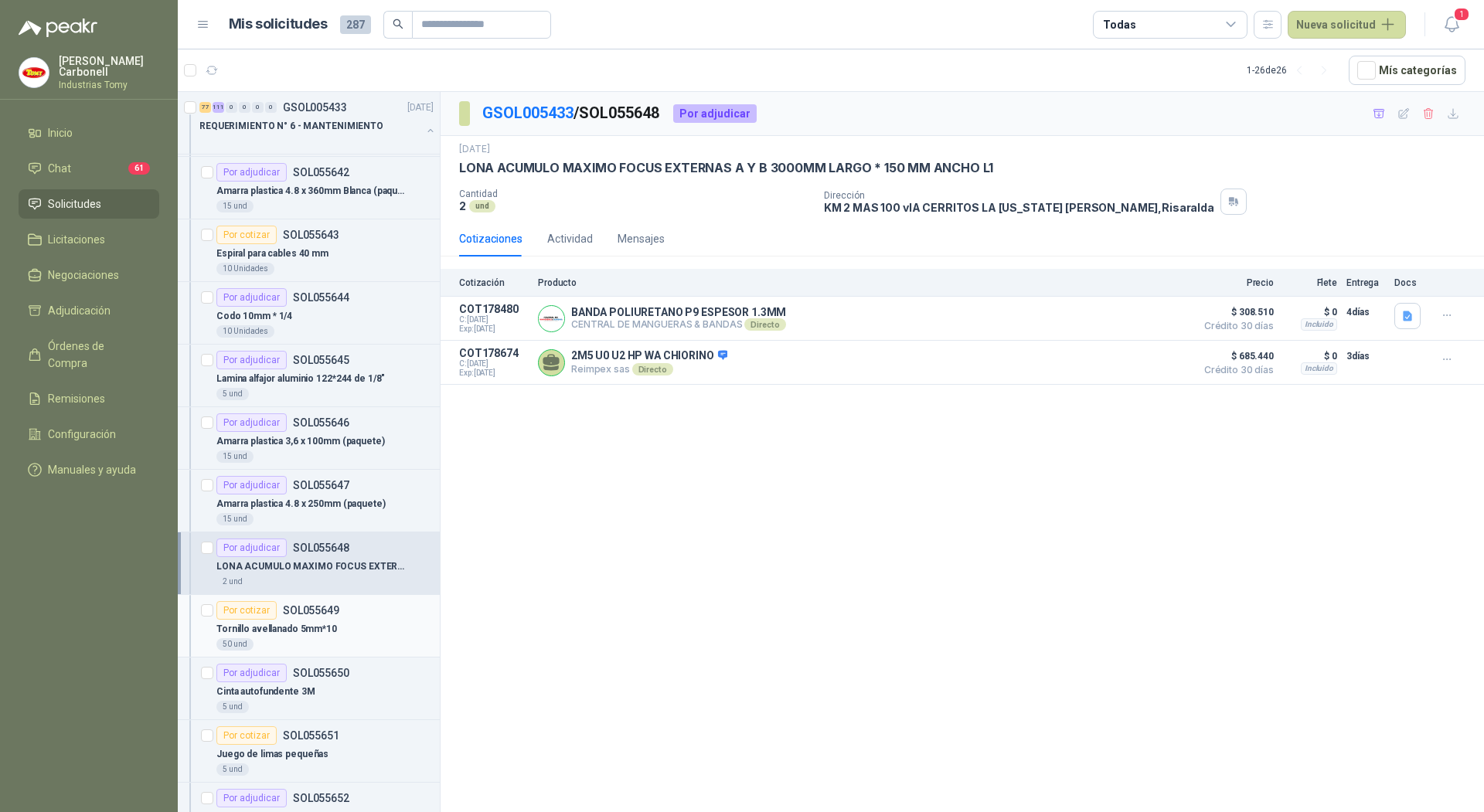
scroll to position [918, 0]
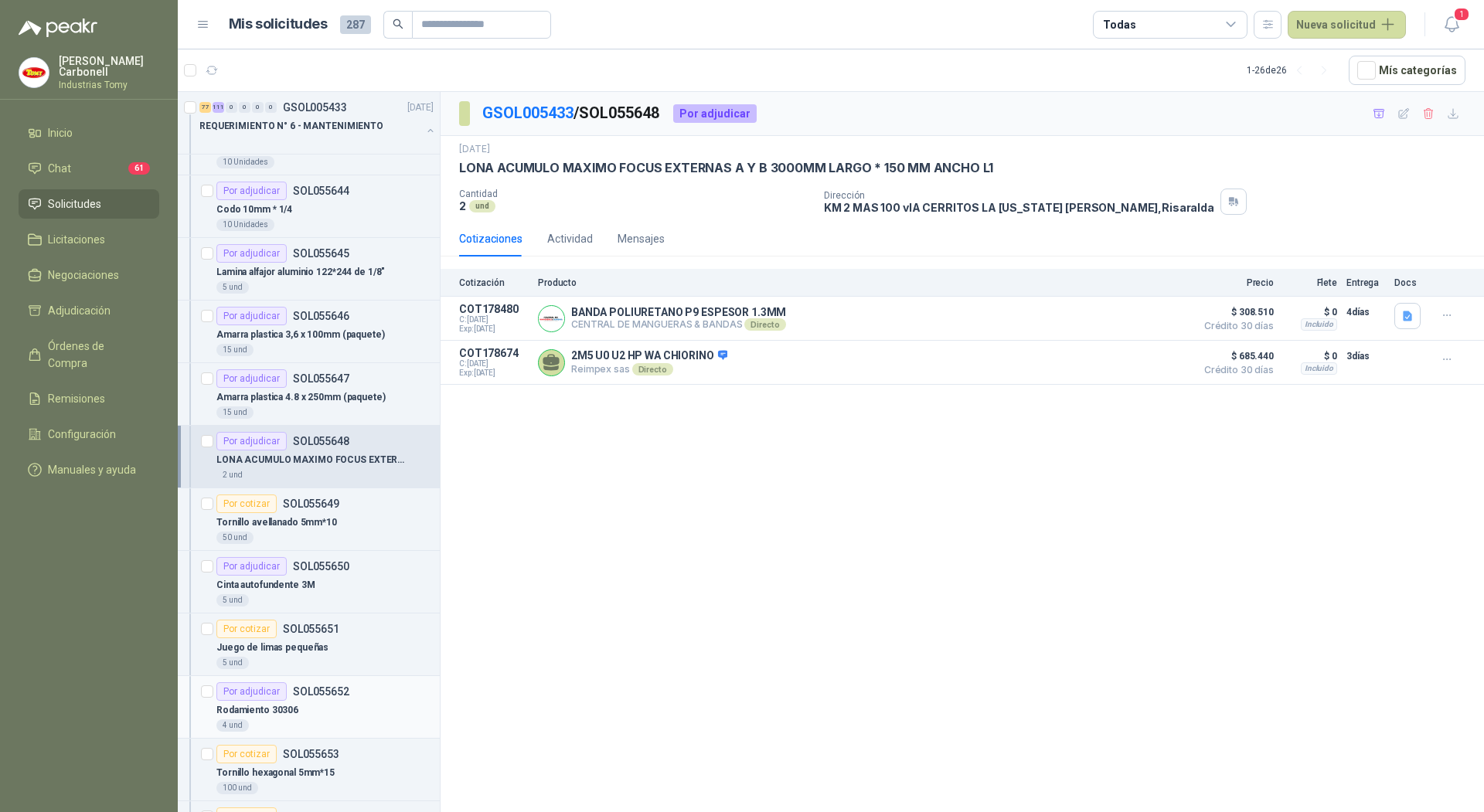
click at [297, 692] on div "Por adjudicar SOL055652" at bounding box center [283, 691] width 133 height 19
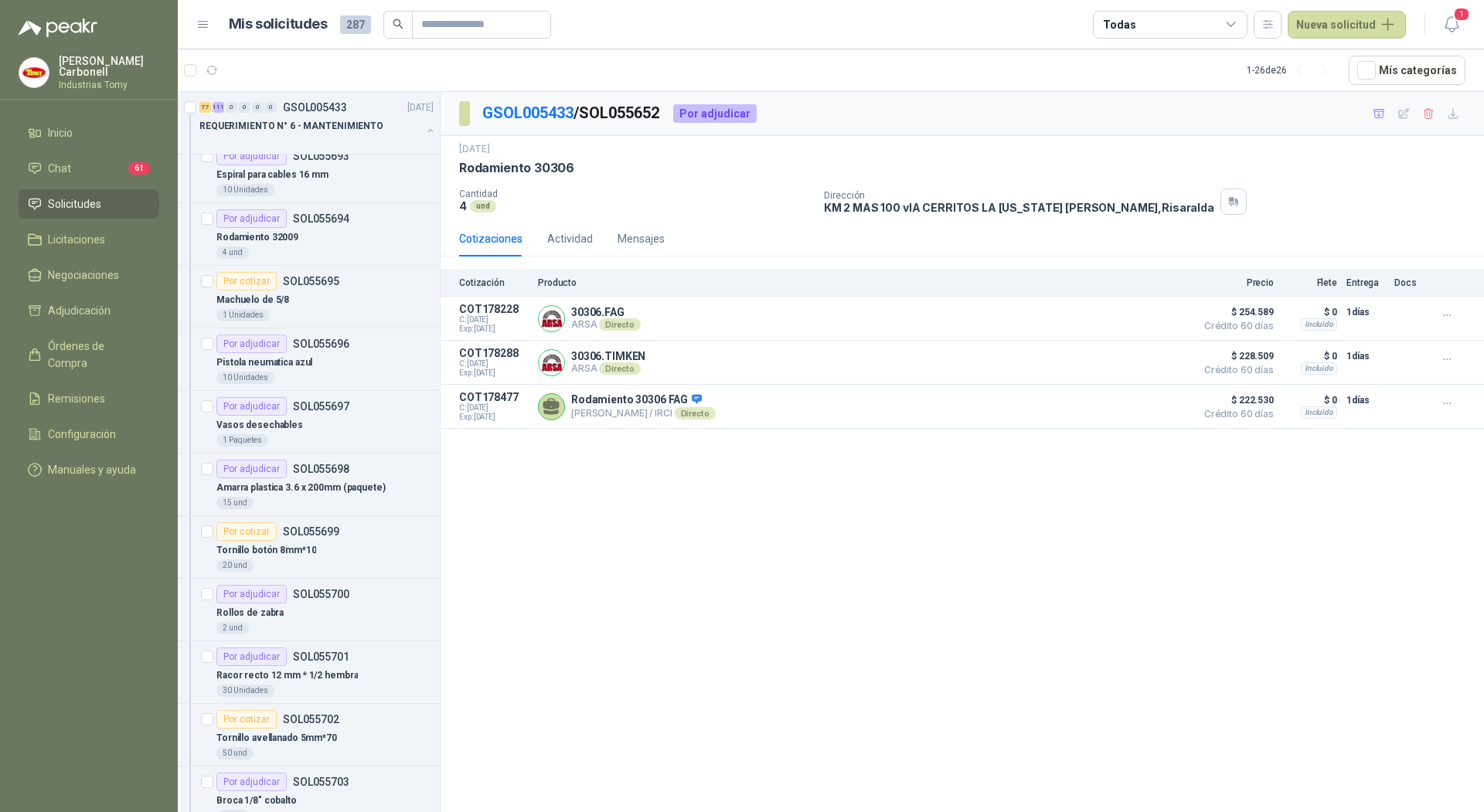
scroll to position [3292, 0]
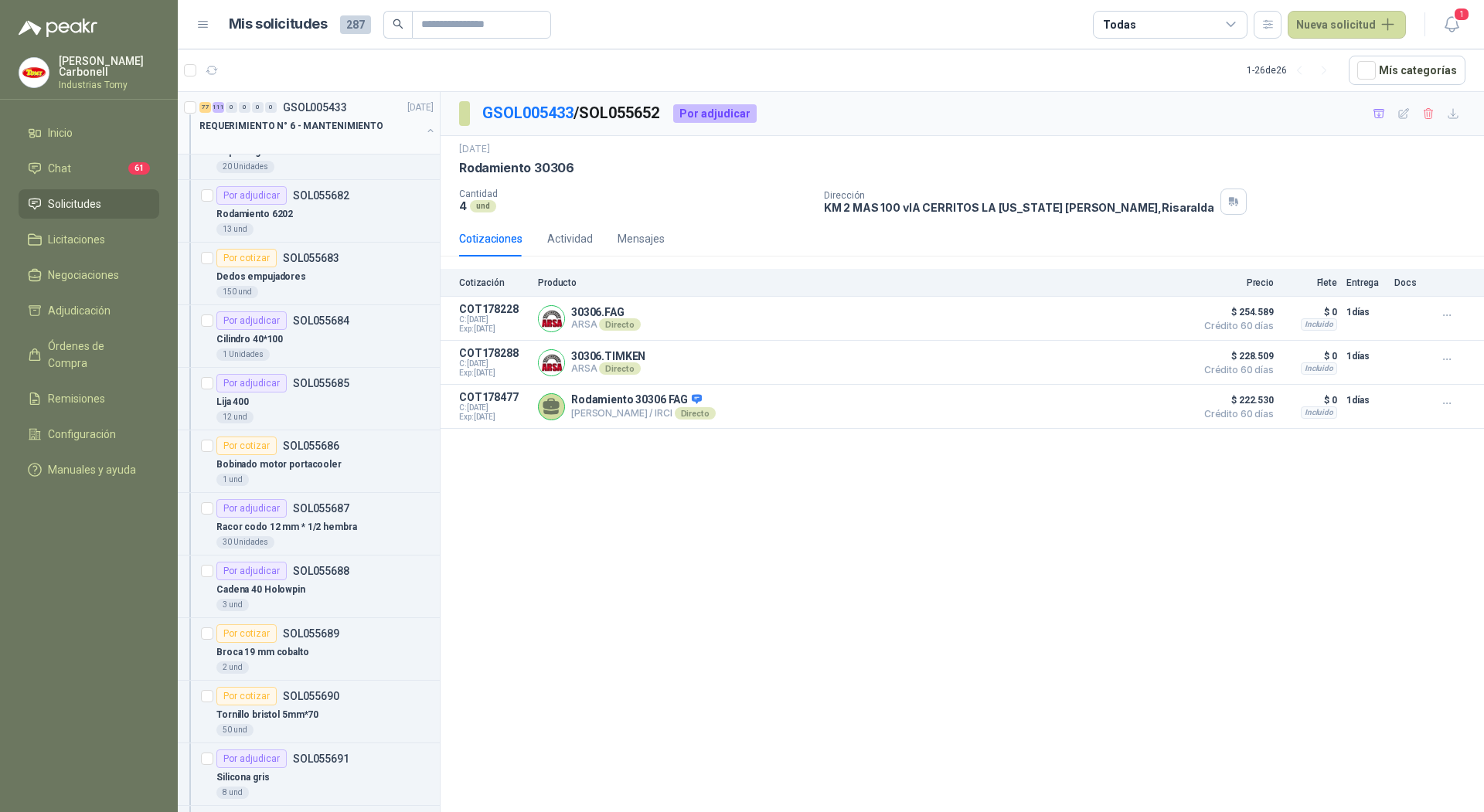
click at [424, 132] on button "button" at bounding box center [430, 130] width 12 height 12
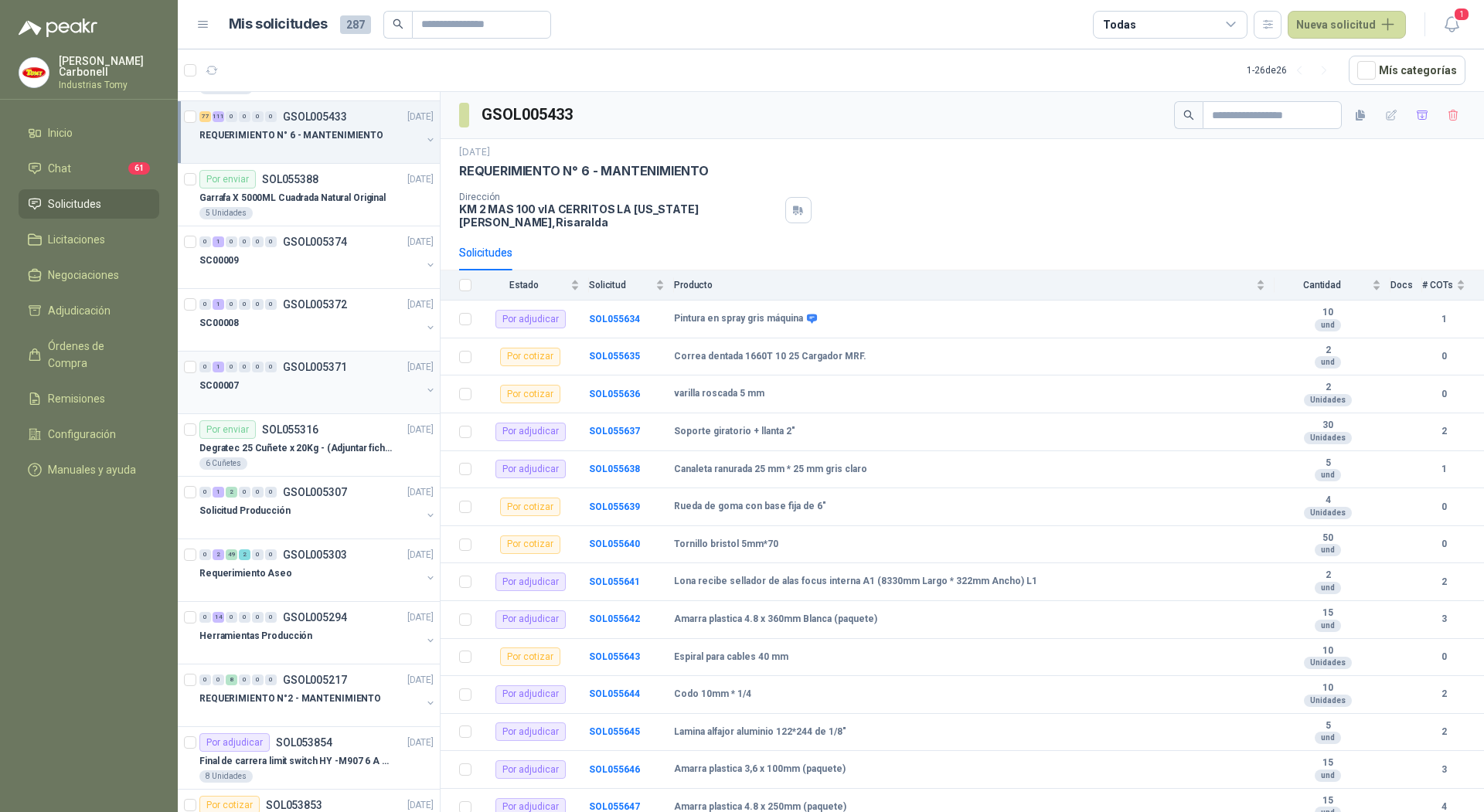
scroll to position [303, 0]
click at [313, 568] on div "Requerimiento Aseo" at bounding box center [311, 574] width 222 height 19
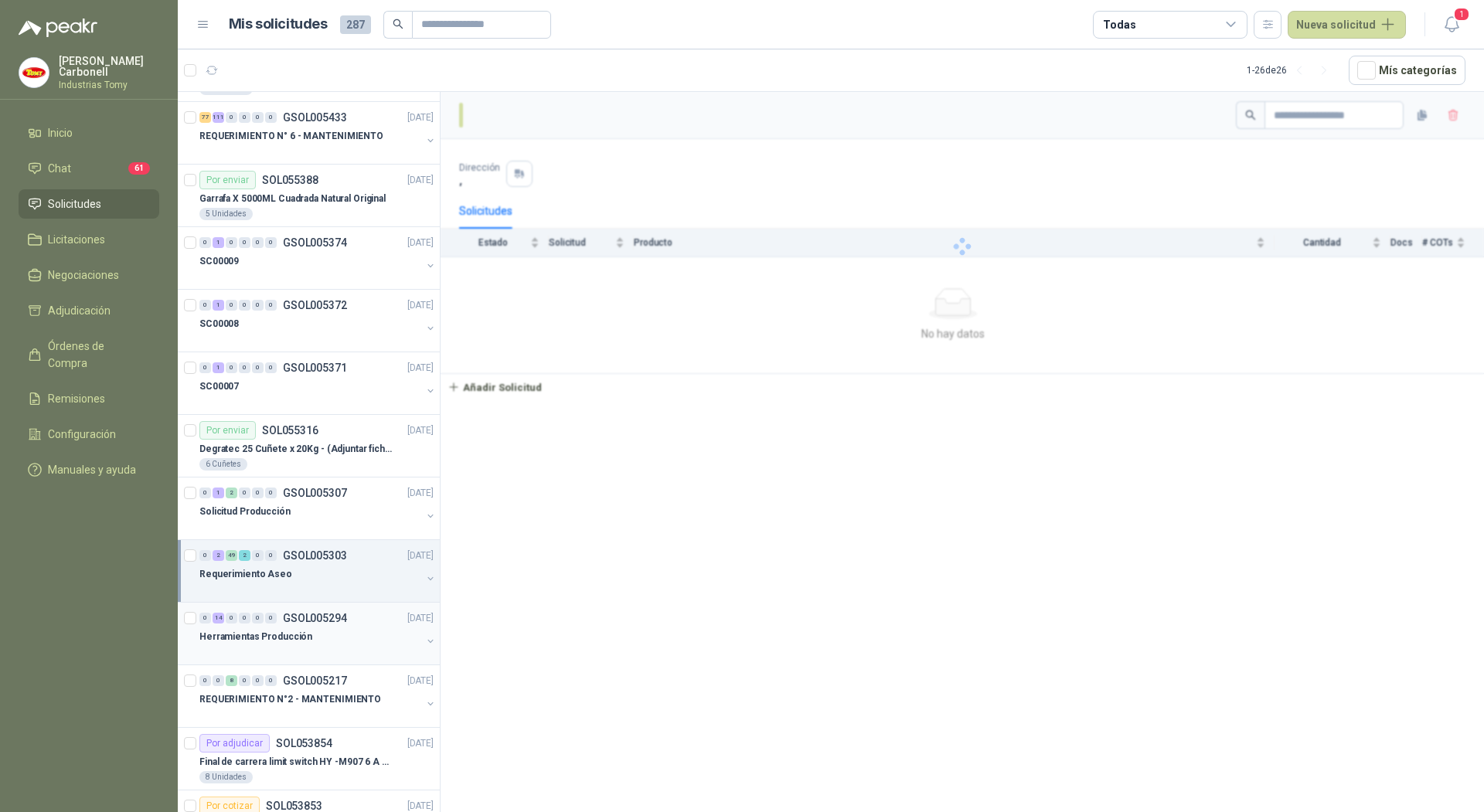
click at [298, 636] on p "Herramientas Producción" at bounding box center [256, 637] width 113 height 15
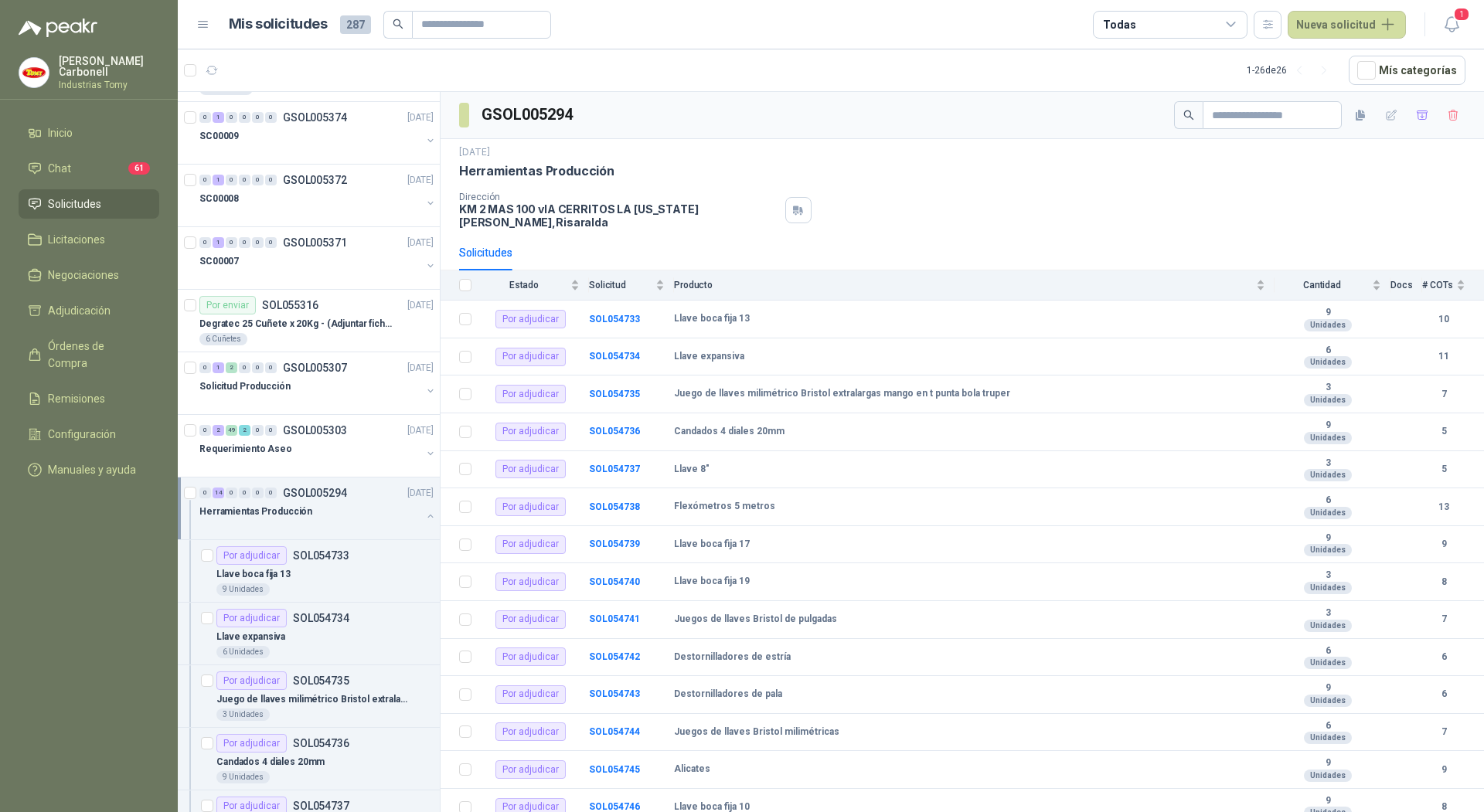
scroll to position [436, 0]
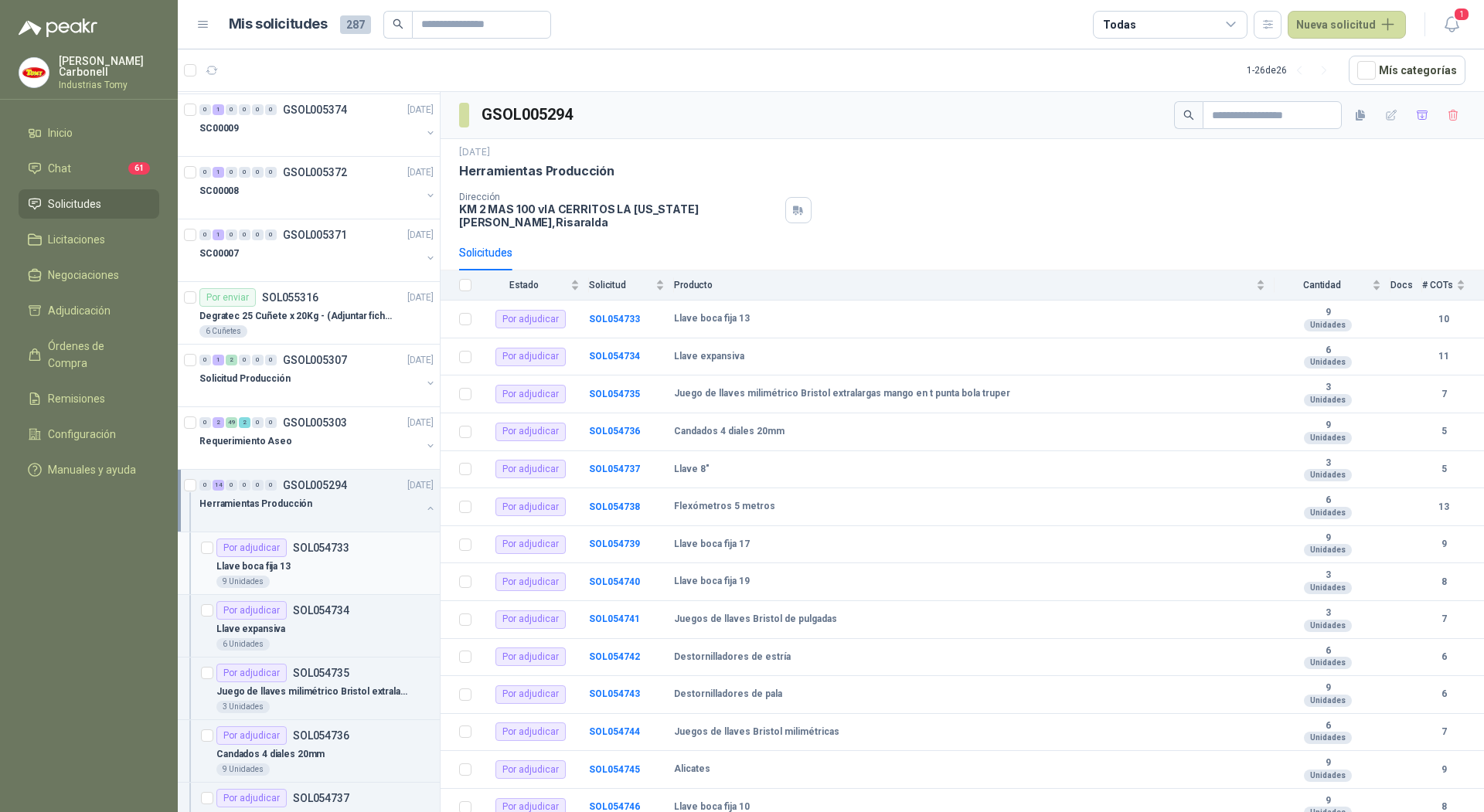
click at [358, 562] on div "Llave boca fija 13" at bounding box center [325, 566] width 217 height 19
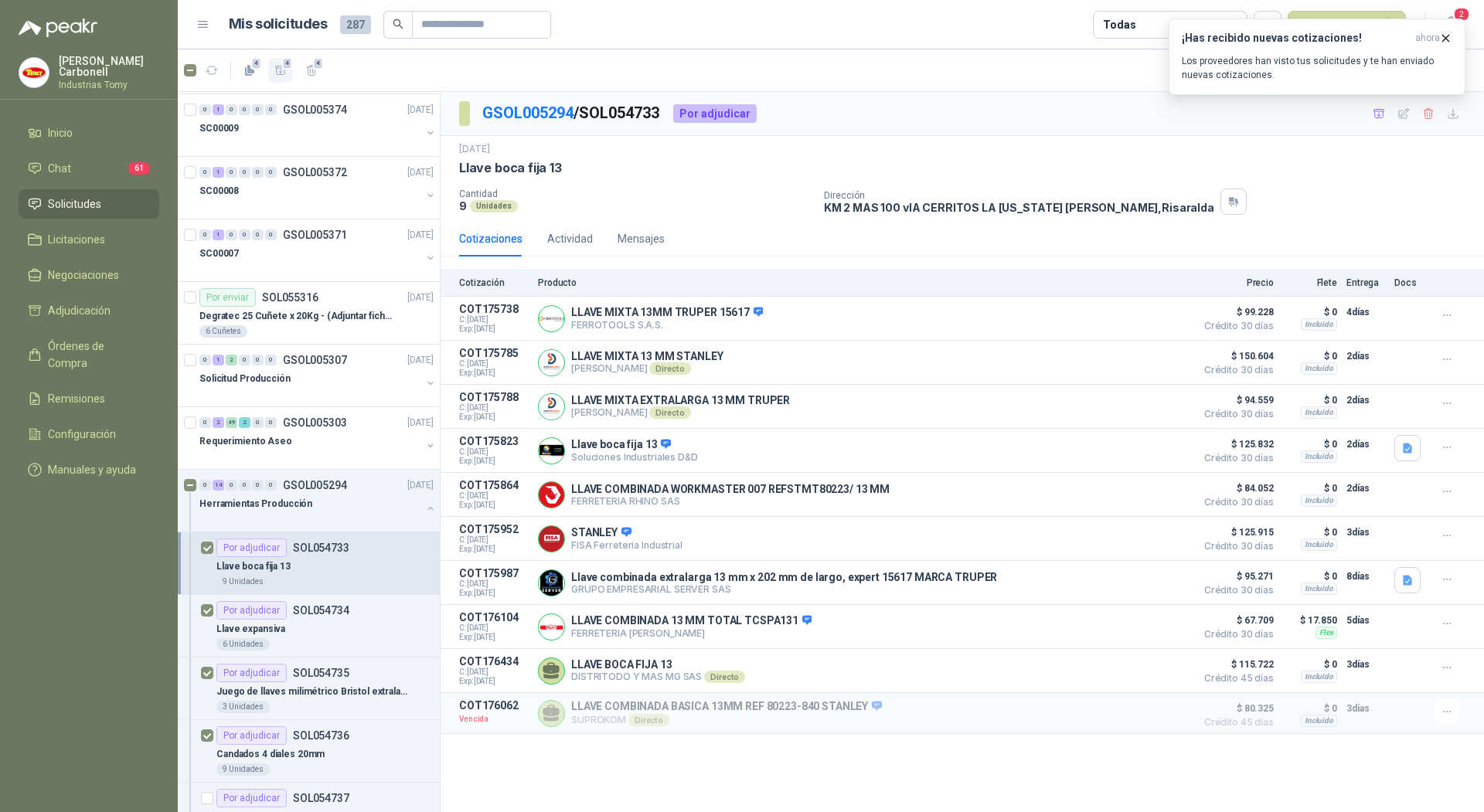
click at [282, 69] on icon "button" at bounding box center [281, 71] width 13 height 13
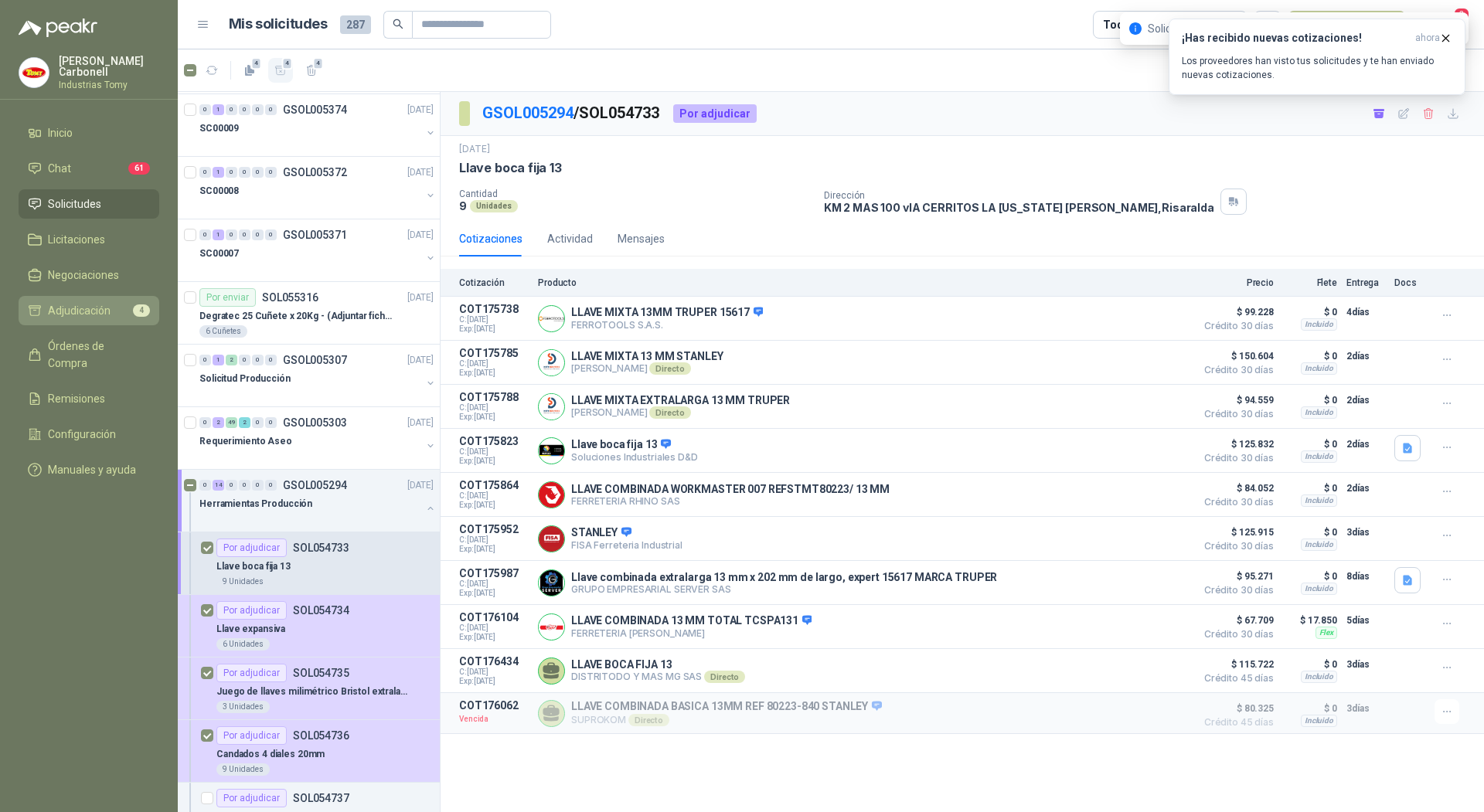
click at [112, 312] on li "Adjudicación 4" at bounding box center [89, 311] width 123 height 17
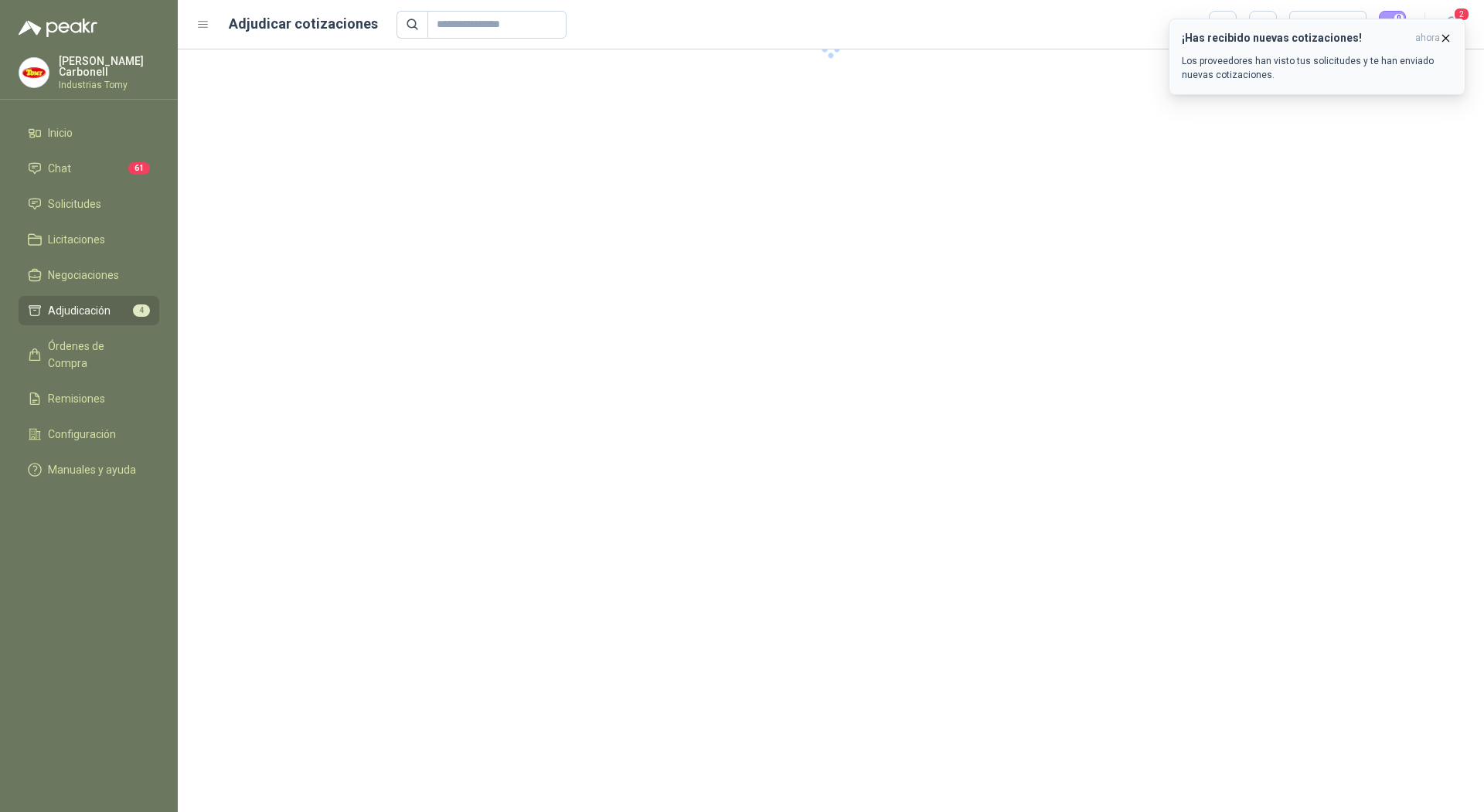
click at [1390, 39] on icon "button" at bounding box center [1446, 38] width 7 height 7
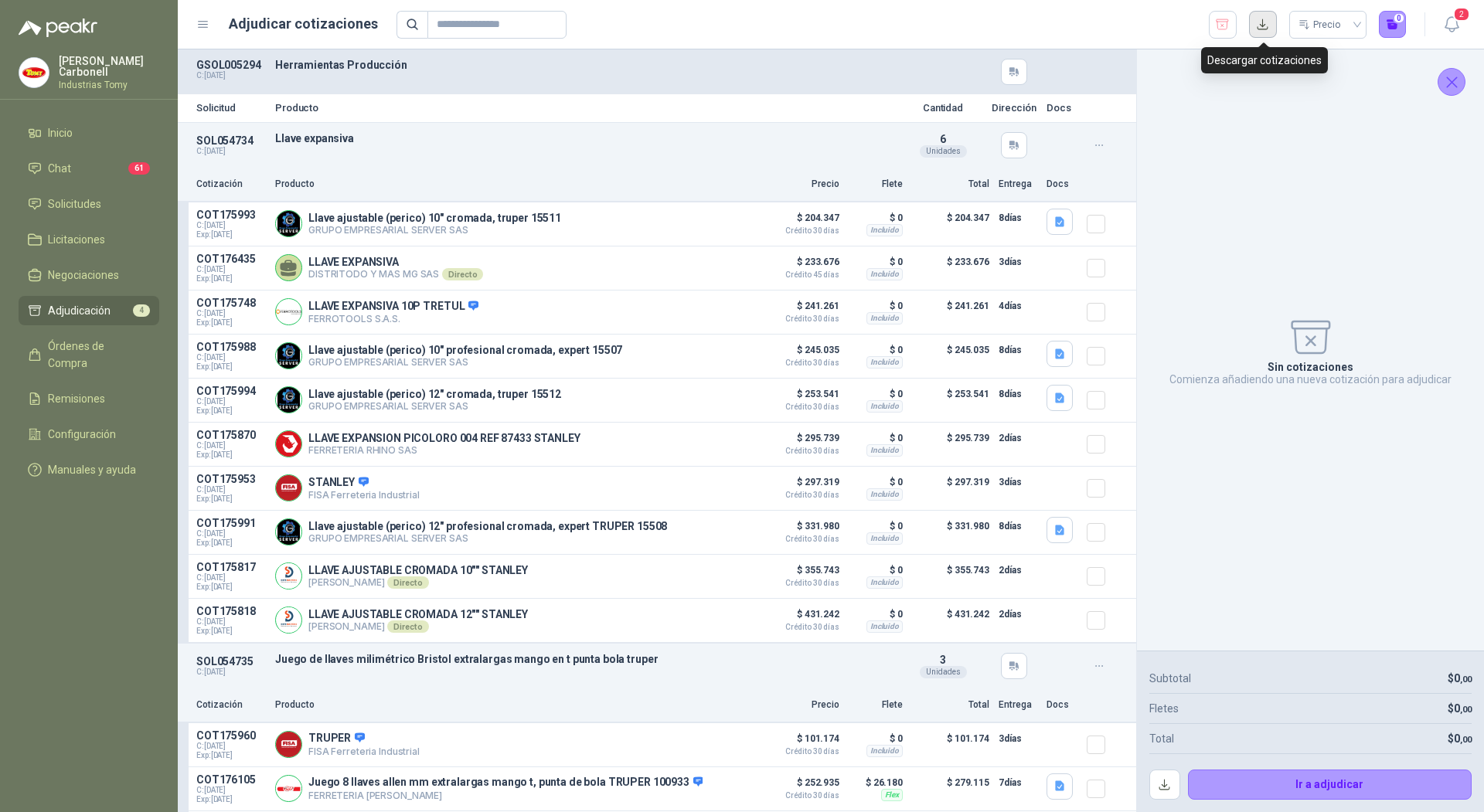
click at [1267, 30] on button "button" at bounding box center [1263, 25] width 28 height 28
click at [82, 200] on span "Solicitudes" at bounding box center [74, 204] width 53 height 17
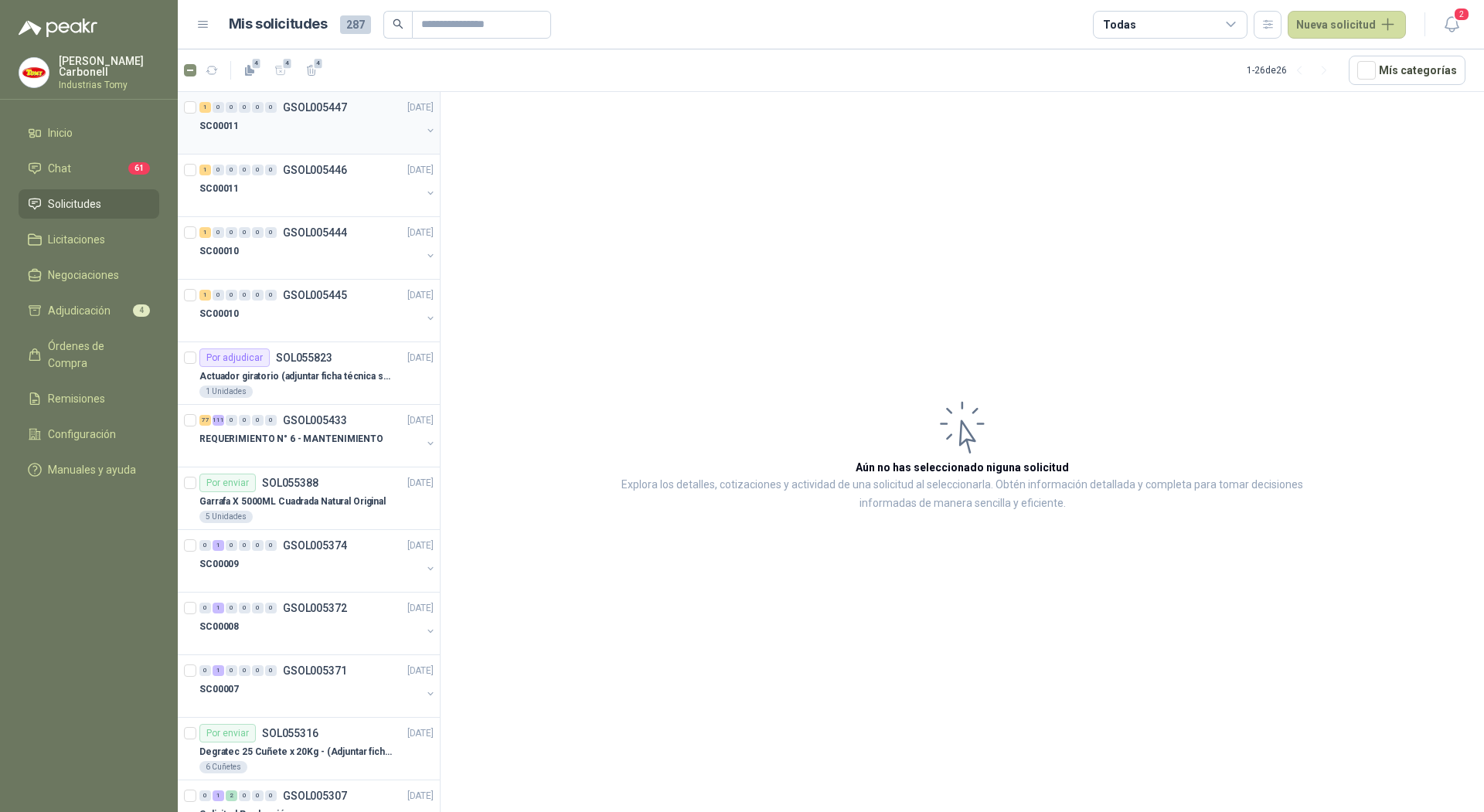
click at [261, 121] on div "SC00011" at bounding box center [311, 126] width 222 height 19
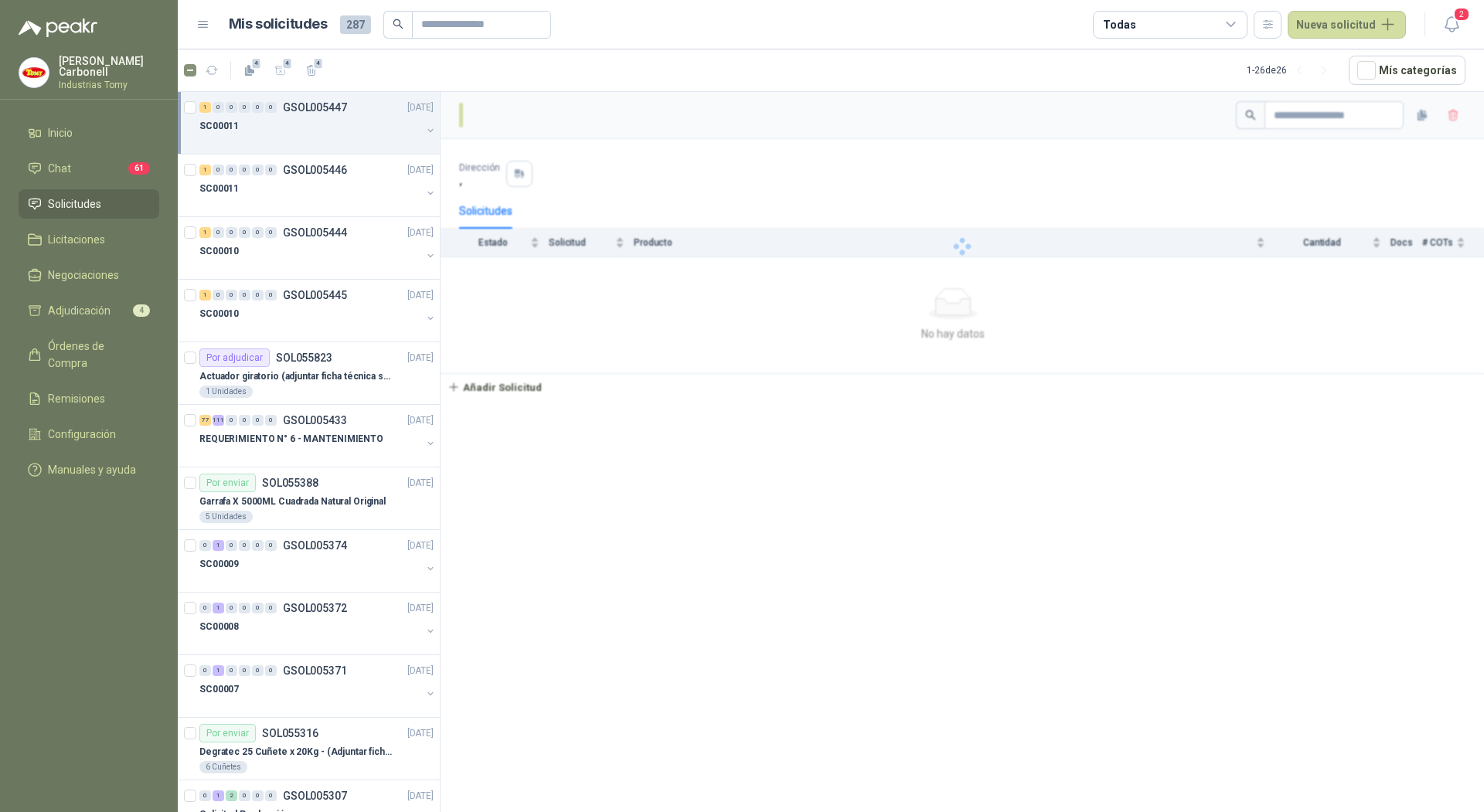
click at [261, 121] on div "SC00011" at bounding box center [311, 126] width 222 height 19
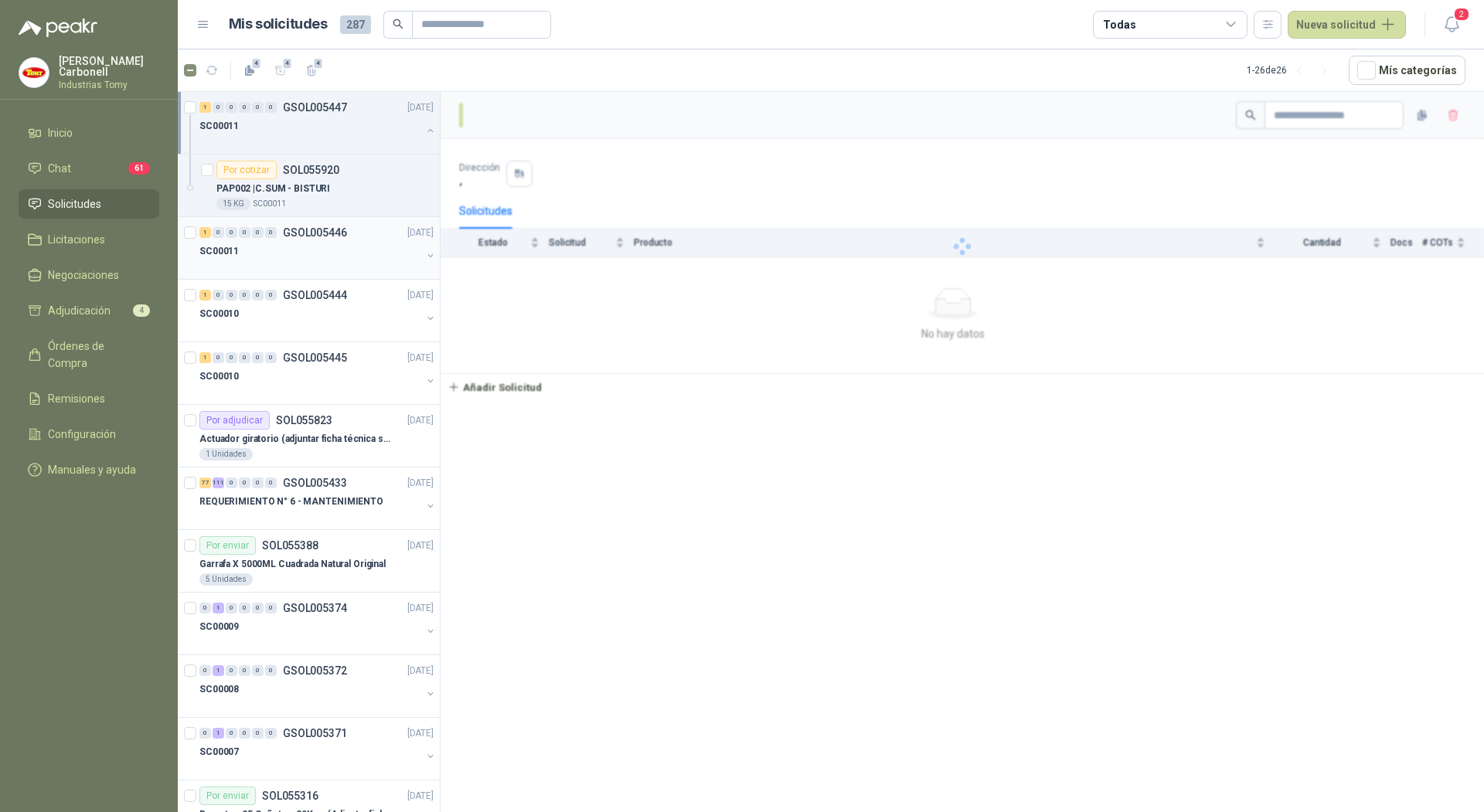
click at [294, 261] on div at bounding box center [311, 266] width 222 height 12
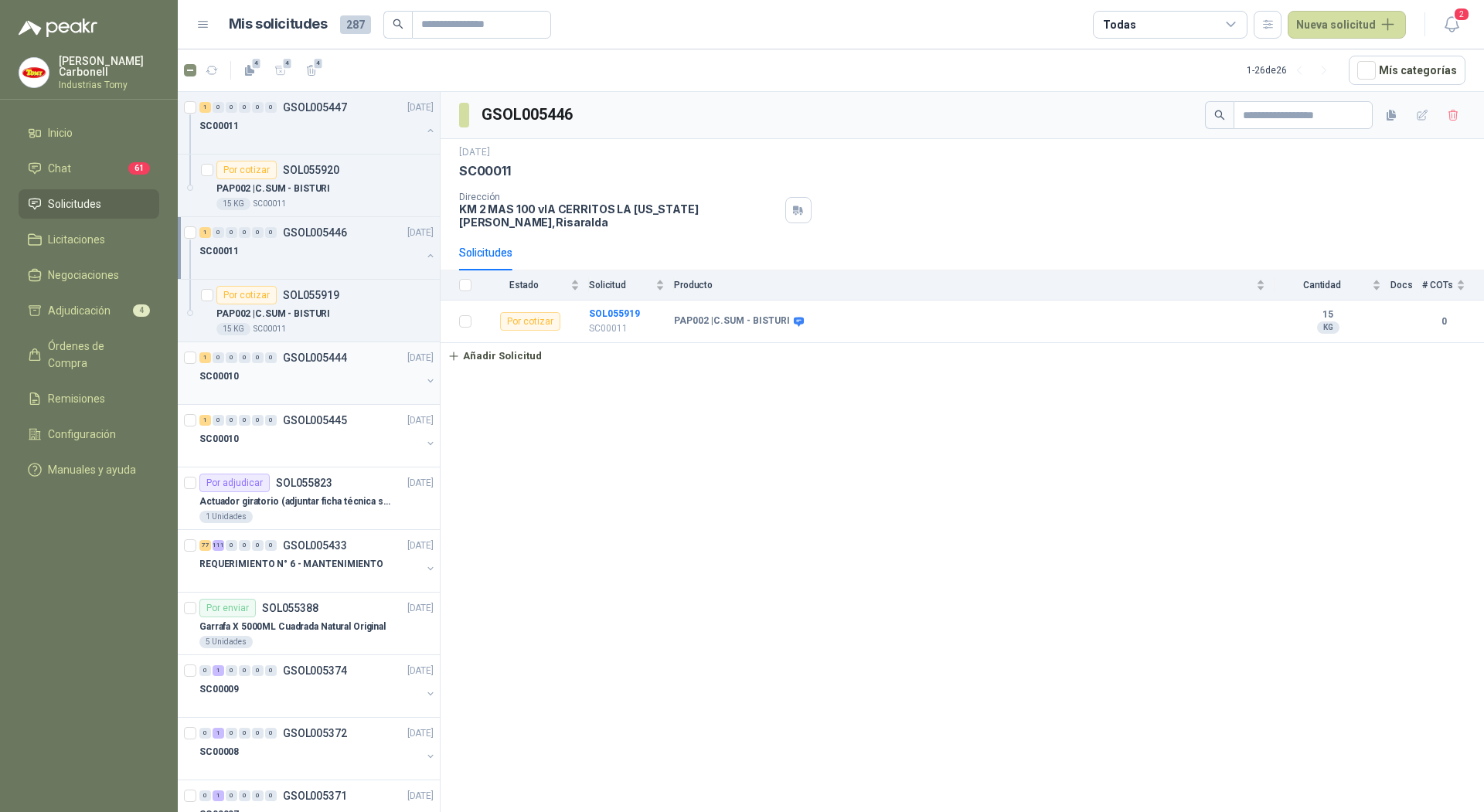
click at [278, 372] on div "SC00010" at bounding box center [311, 376] width 222 height 19
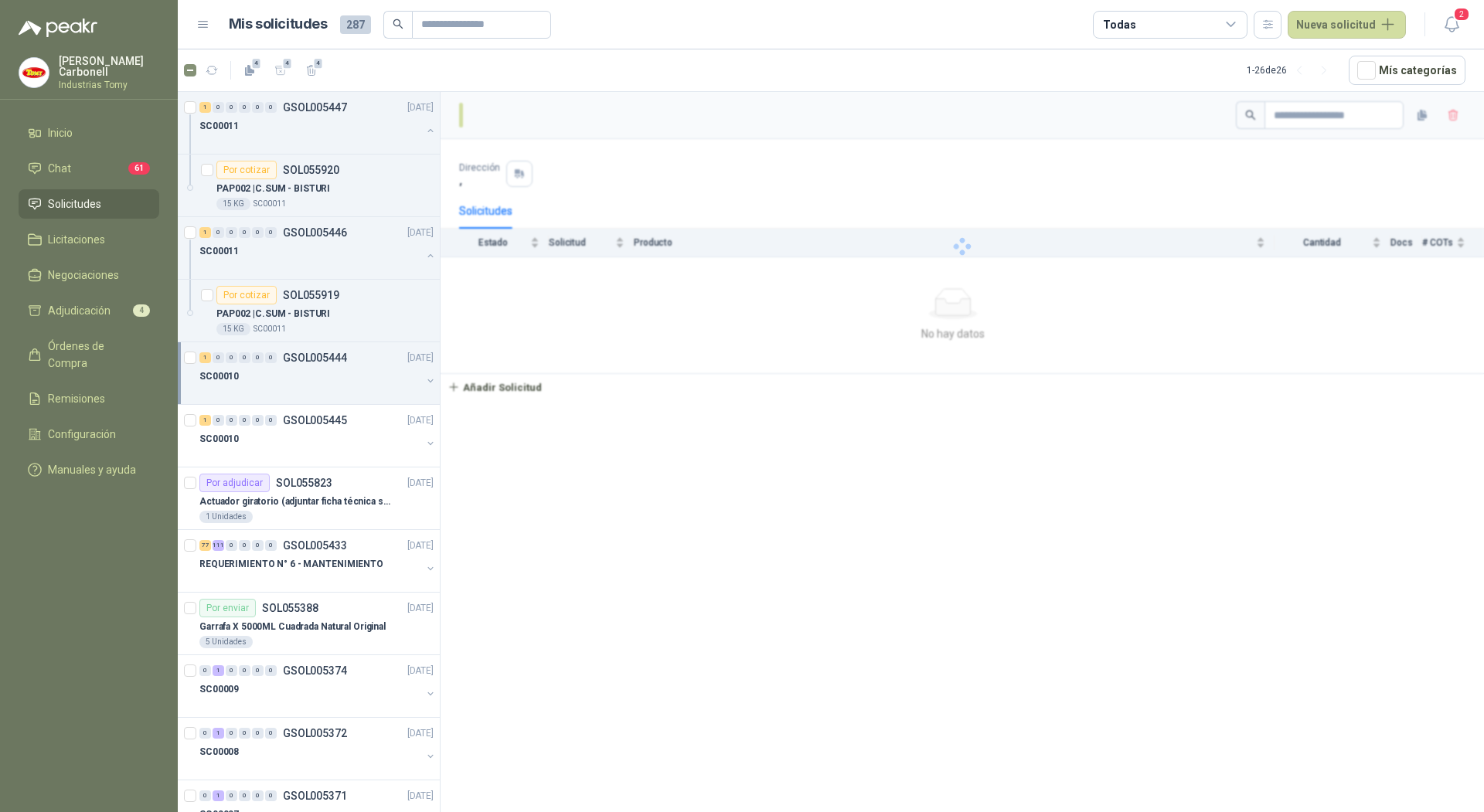
click at [278, 372] on div "SC00010" at bounding box center [311, 376] width 222 height 19
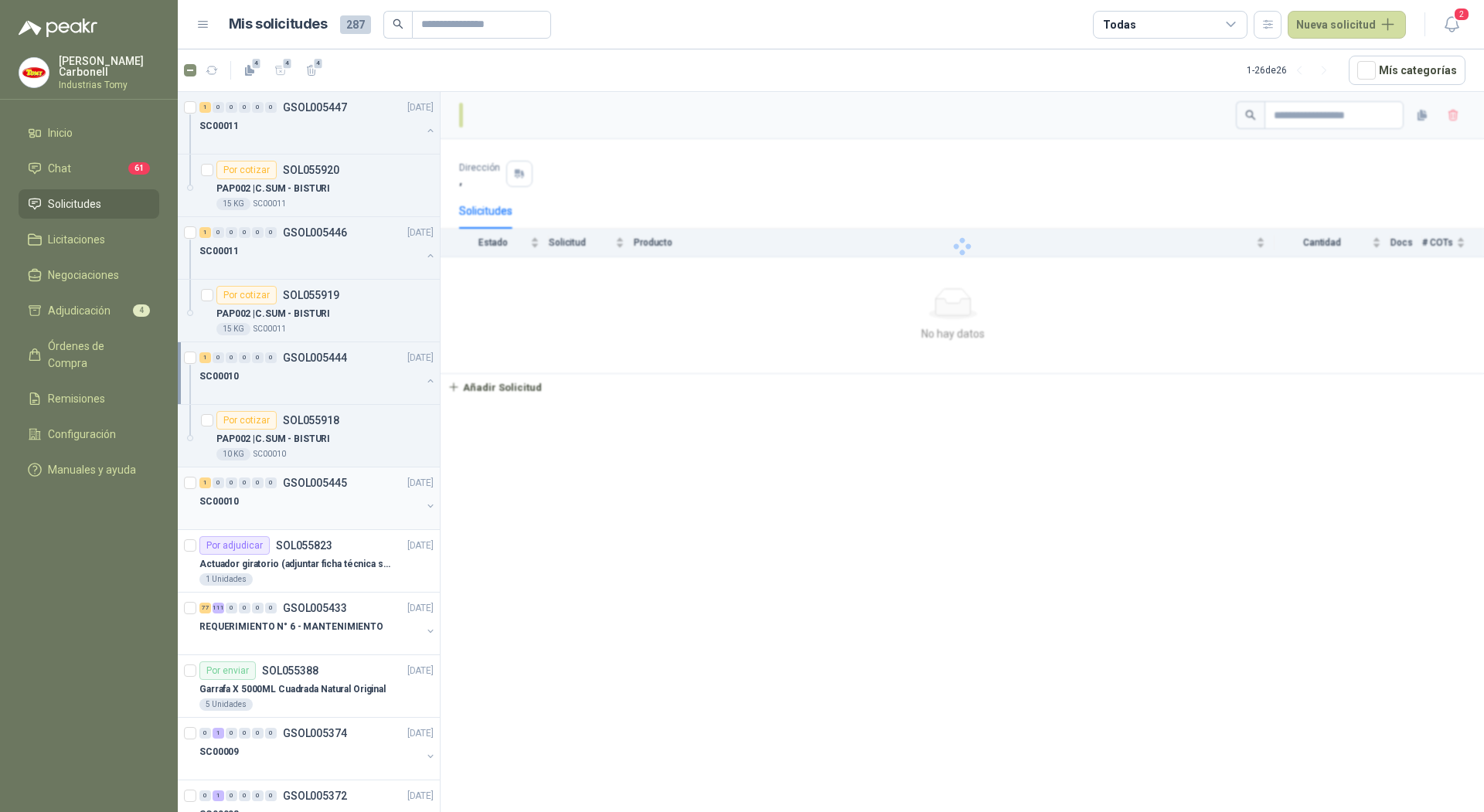
click at [267, 497] on div "SC00010" at bounding box center [311, 501] width 222 height 19
click at [267, 500] on div "SC00010" at bounding box center [311, 501] width 222 height 19
